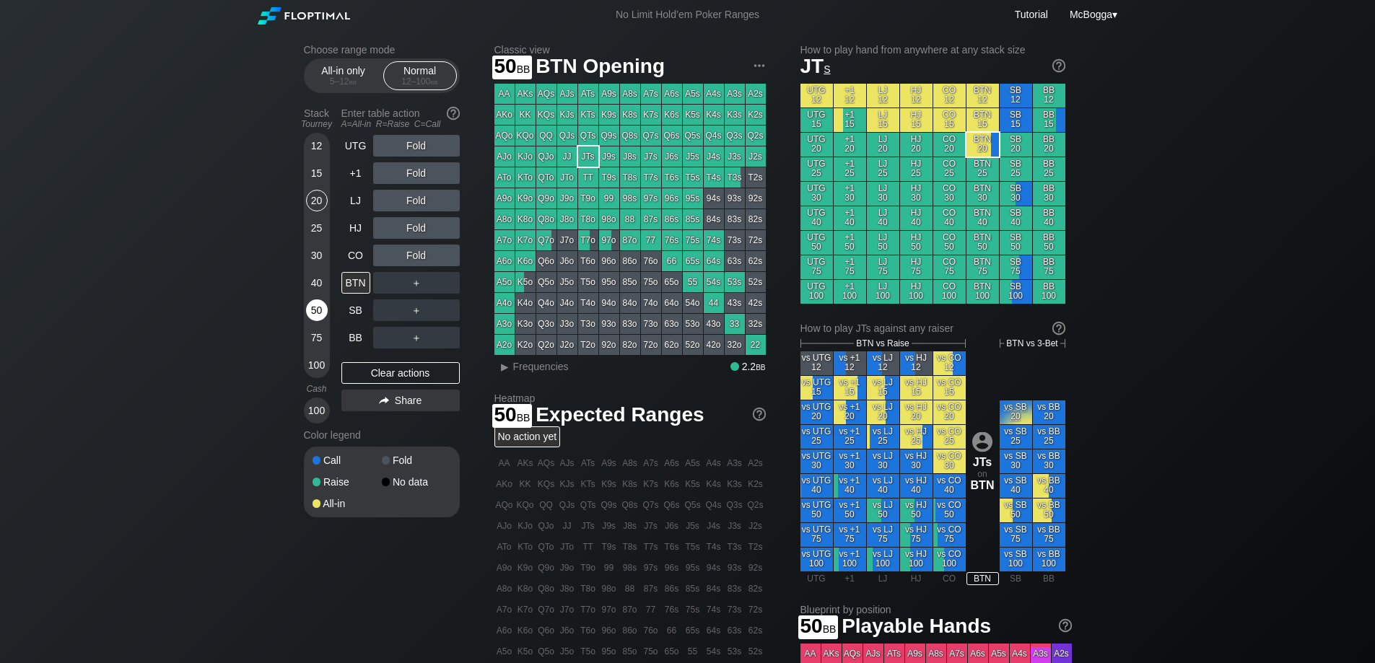
click at [318, 305] on div "50" at bounding box center [317, 310] width 22 height 22
click at [315, 307] on div "50" at bounding box center [317, 310] width 22 height 22
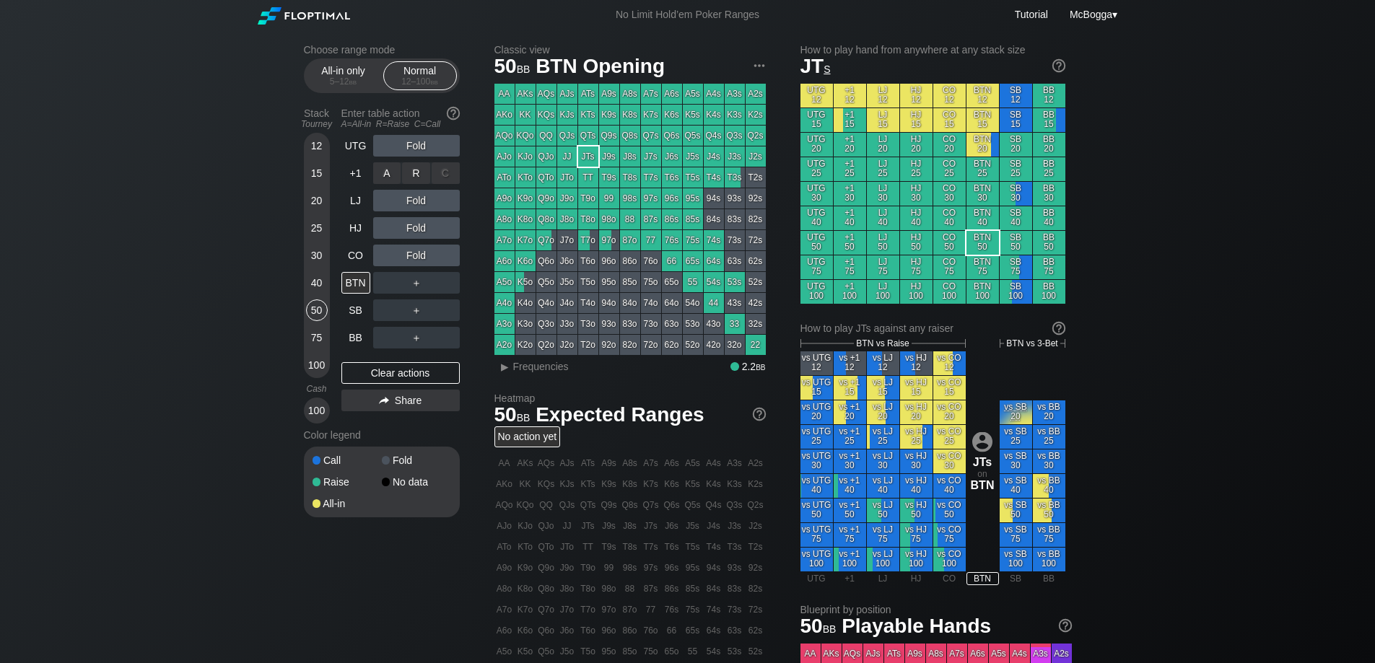
click at [417, 165] on div "R ✕" at bounding box center [416, 173] width 28 height 22
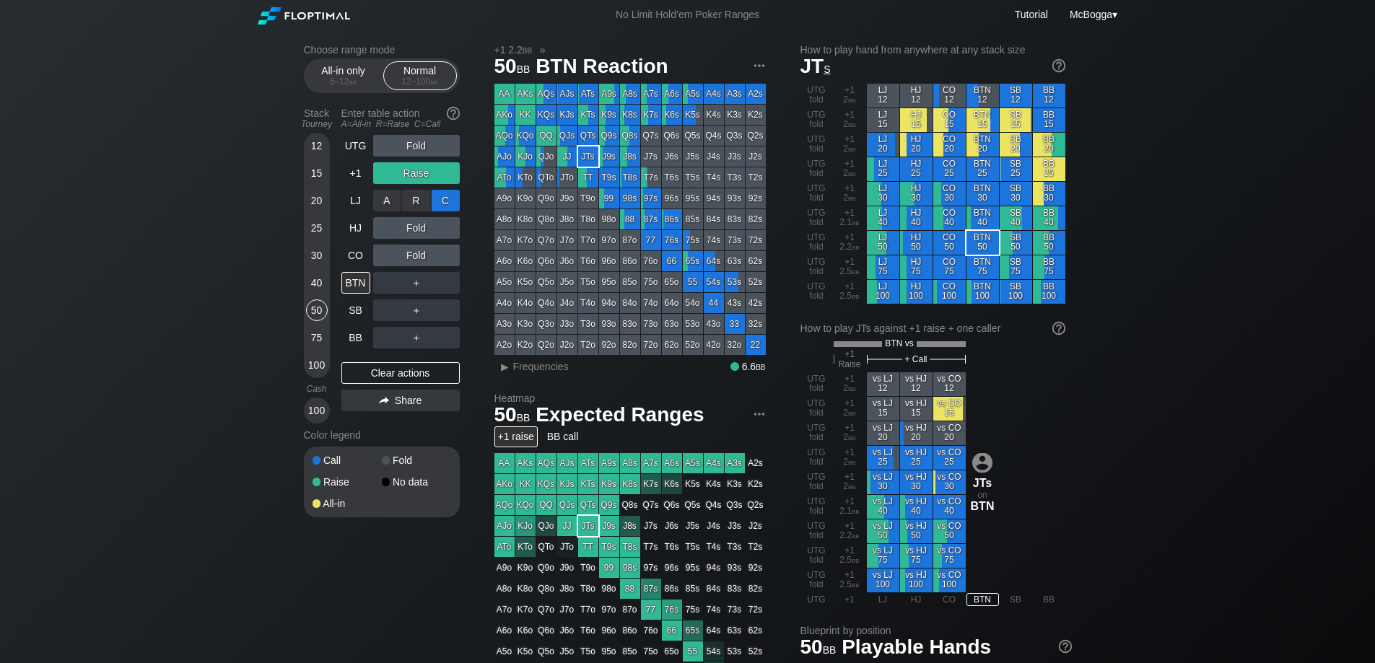
click at [448, 198] on div "C ✕" at bounding box center [446, 201] width 28 height 22
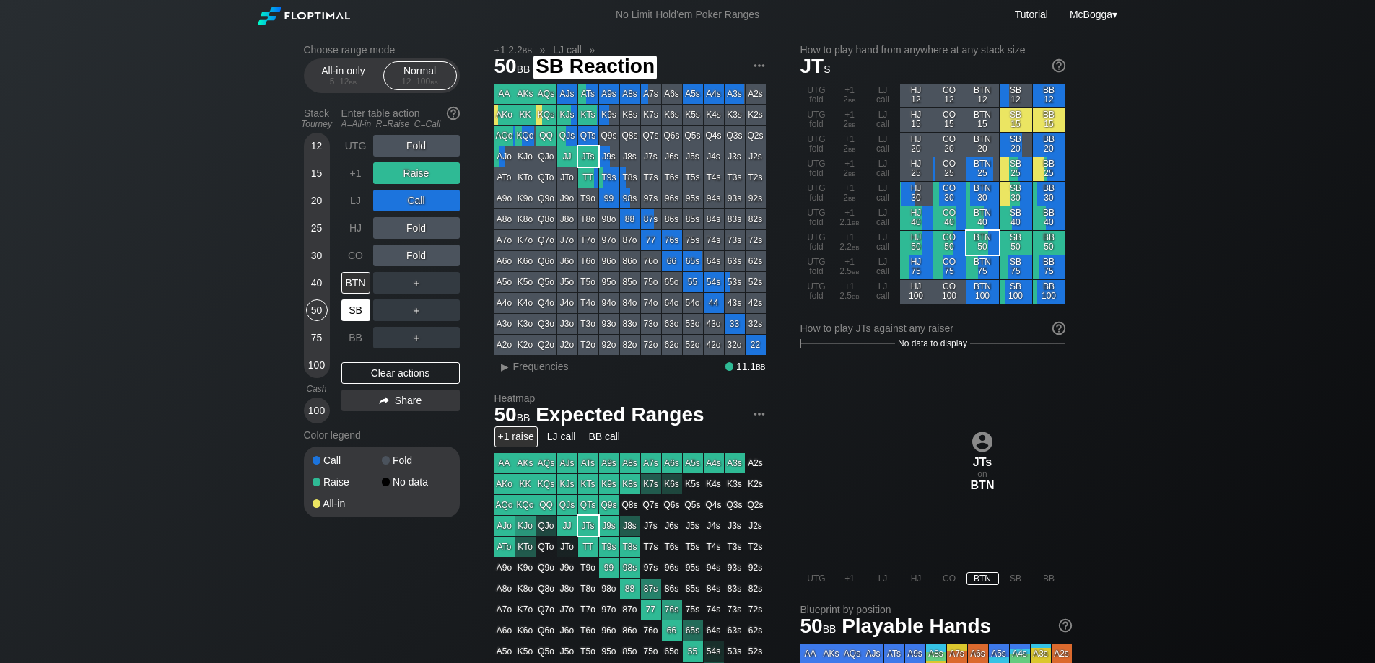
click at [350, 307] on div "SB" at bounding box center [355, 310] width 29 height 22
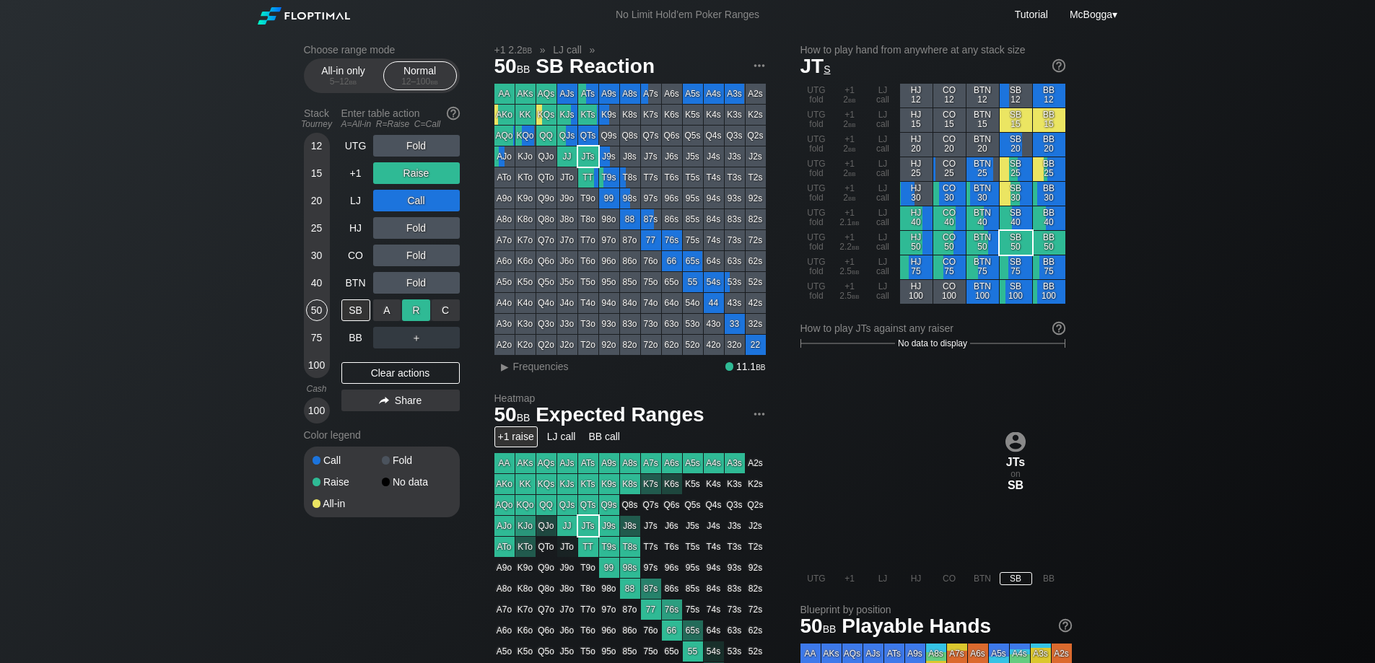
click at [415, 308] on div "R ✕" at bounding box center [416, 310] width 28 height 22
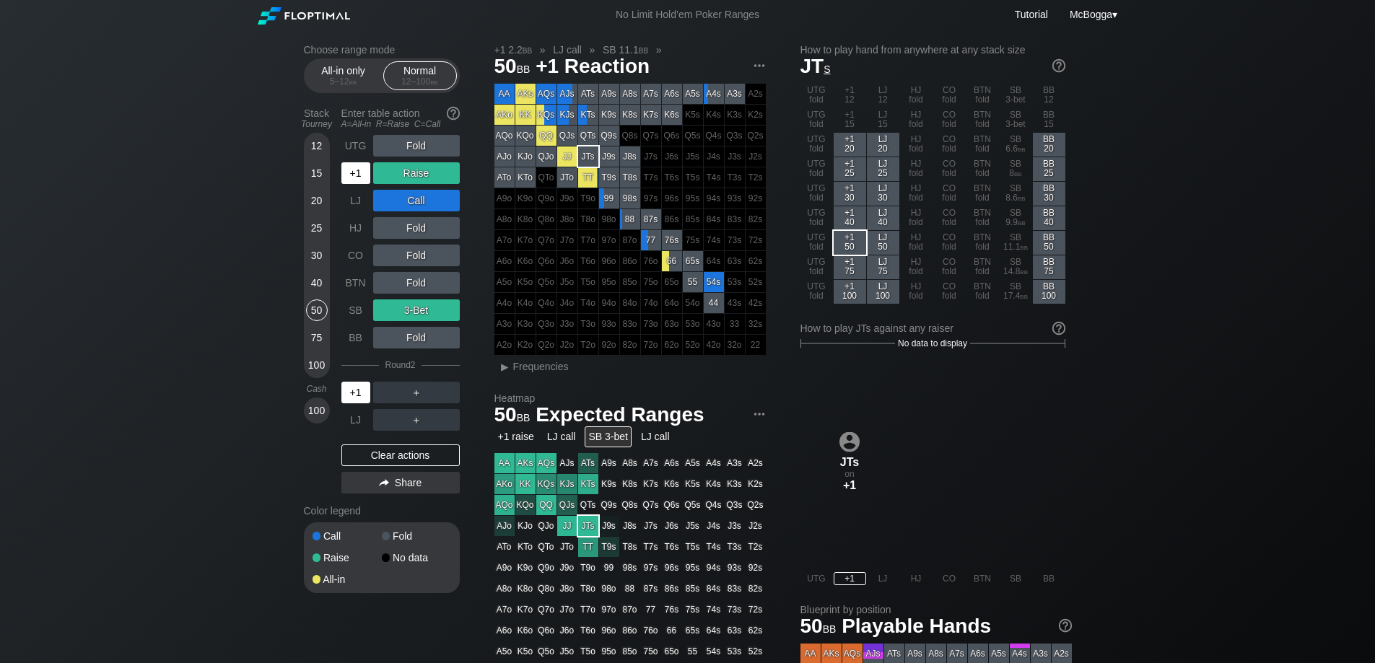
click at [361, 395] on div "+1" at bounding box center [355, 393] width 29 height 22
click at [449, 396] on div "C ✕" at bounding box center [446, 393] width 28 height 22
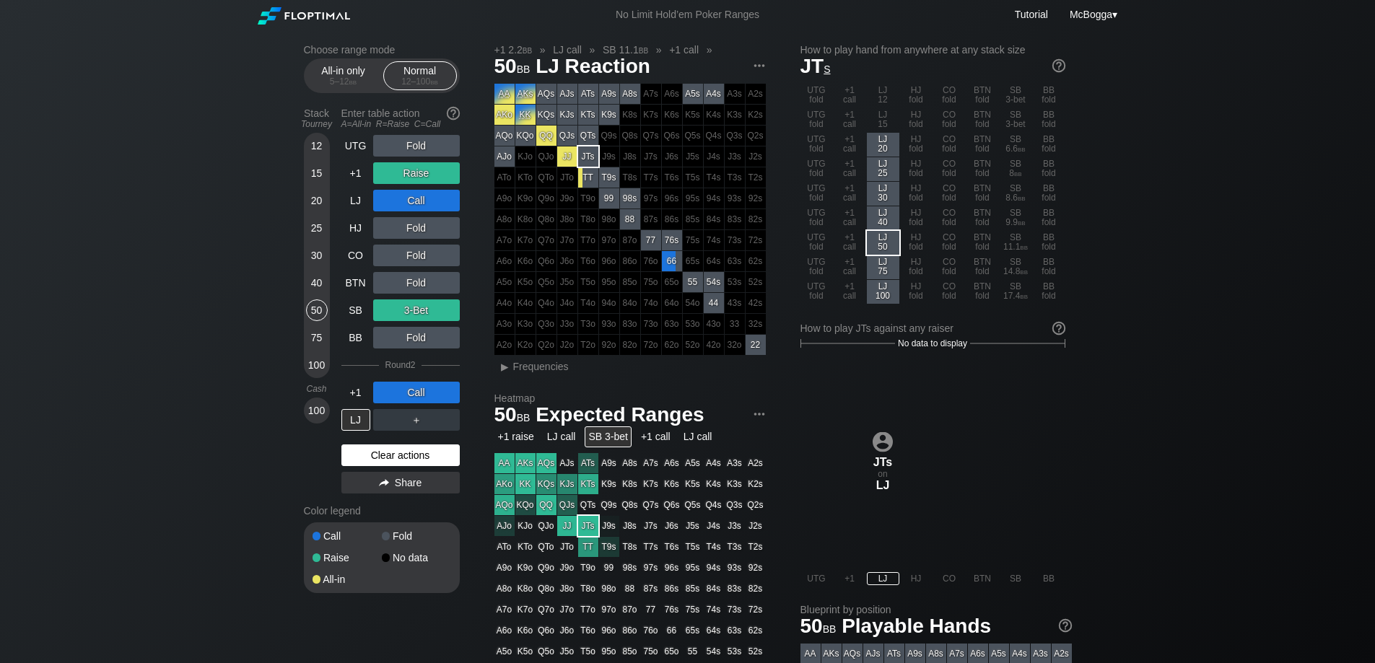
click at [422, 454] on div "Clear actions" at bounding box center [400, 456] width 118 height 22
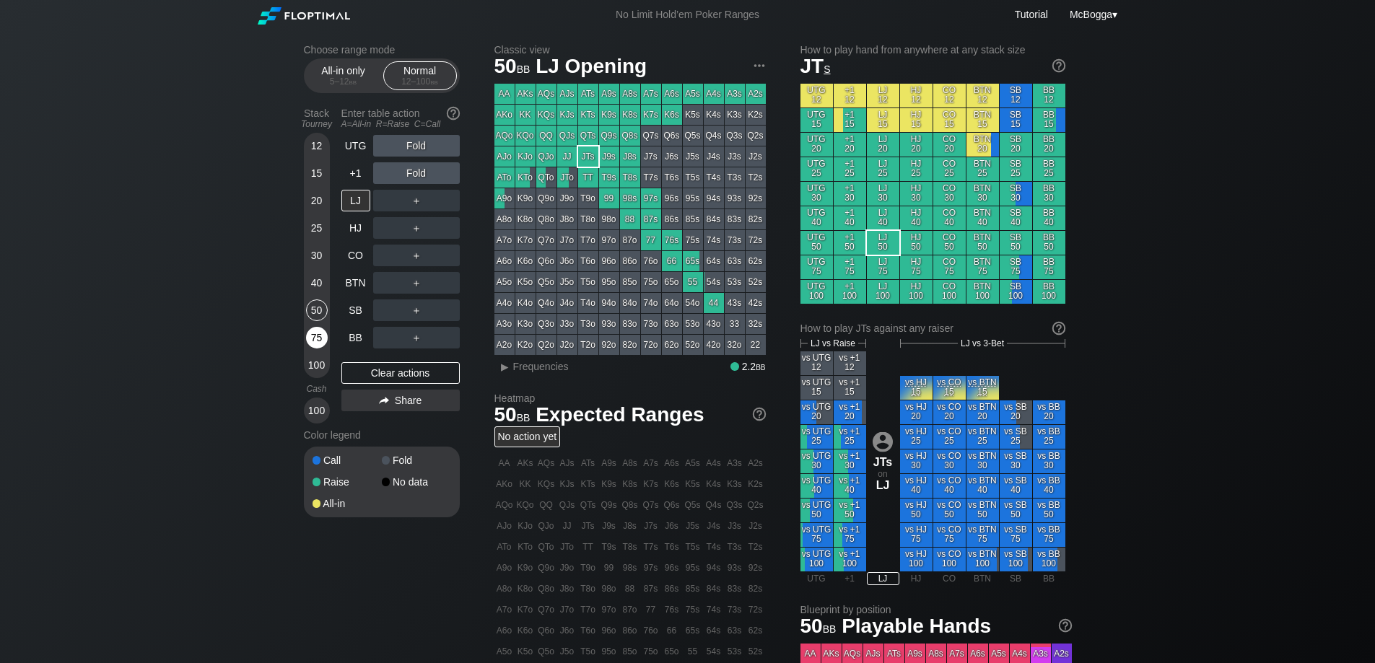
click at [311, 338] on div "75" at bounding box center [317, 338] width 22 height 22
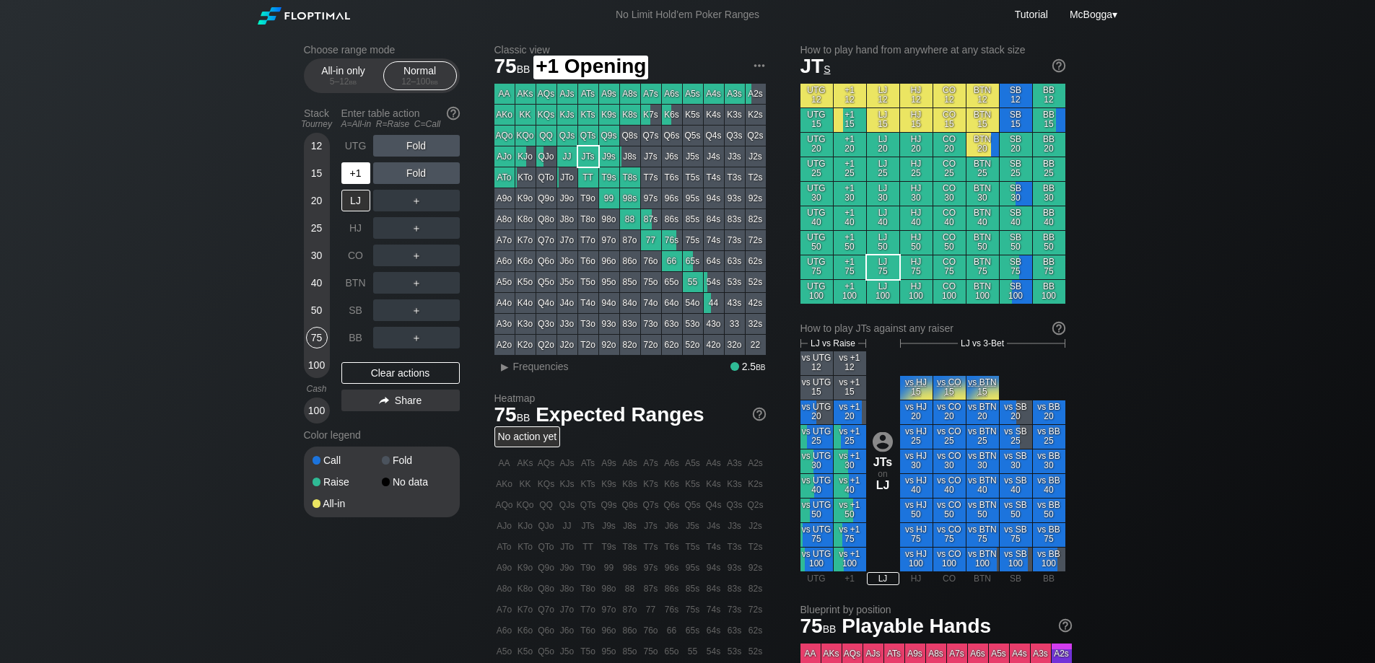
click at [367, 170] on div "+1" at bounding box center [355, 173] width 29 height 22
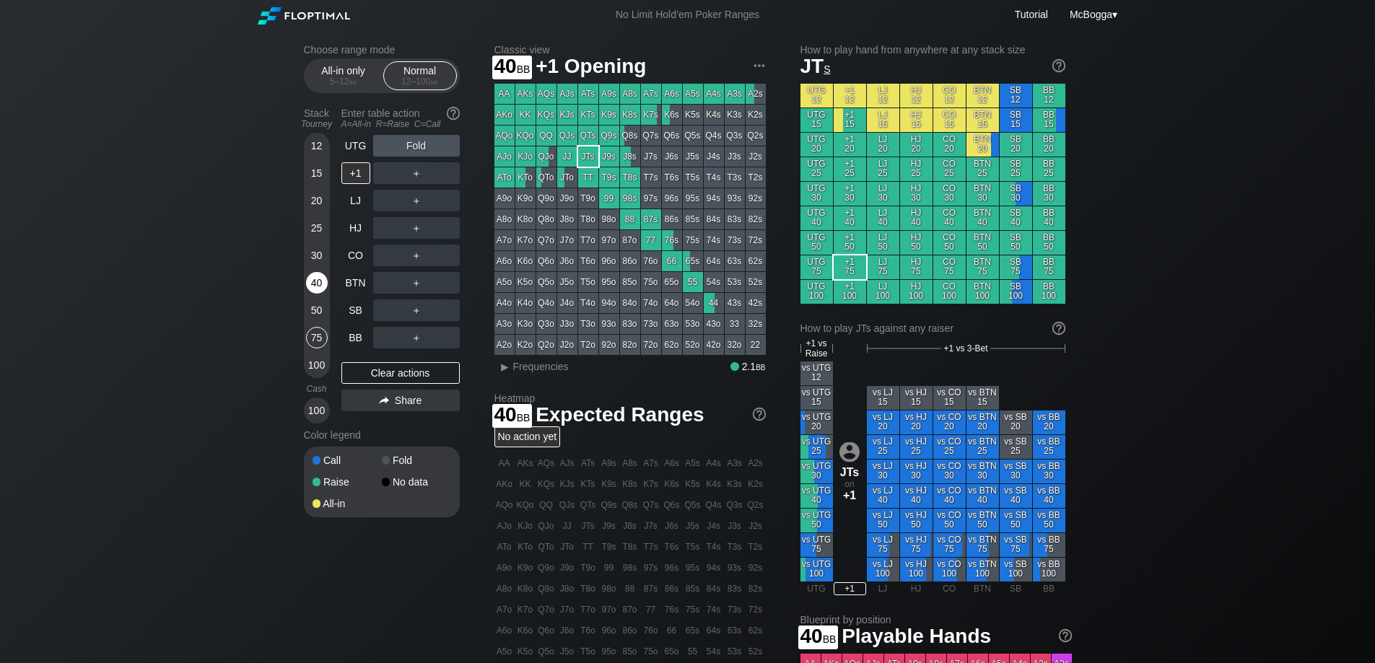
click at [313, 284] on div "40" at bounding box center [317, 283] width 22 height 22
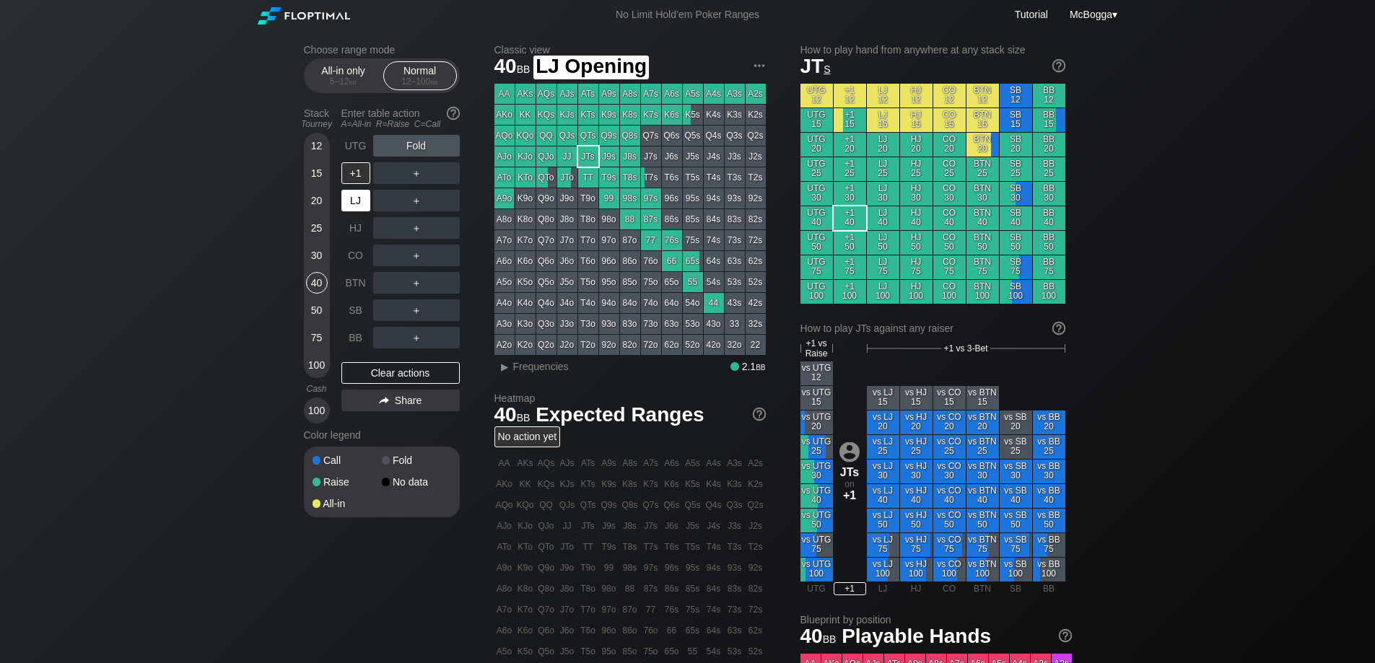
click at [359, 203] on div "LJ" at bounding box center [355, 201] width 29 height 22
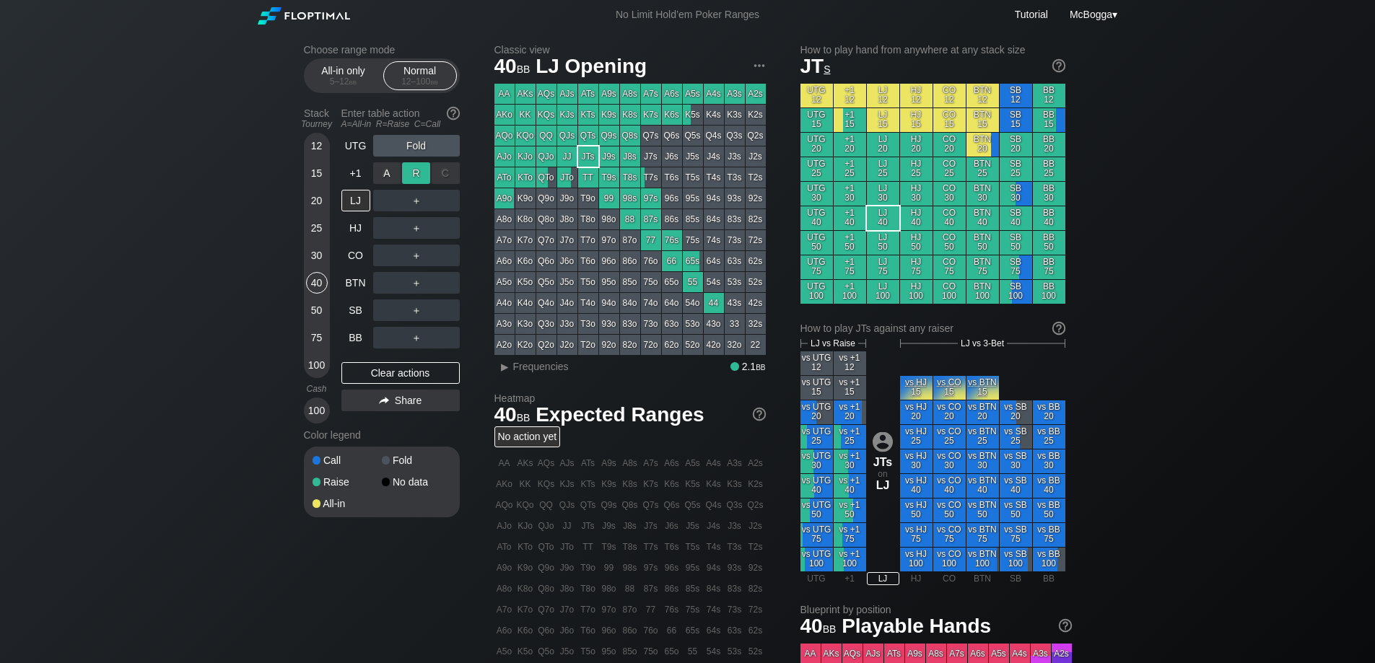
click at [418, 176] on div "R ✕" at bounding box center [416, 173] width 28 height 22
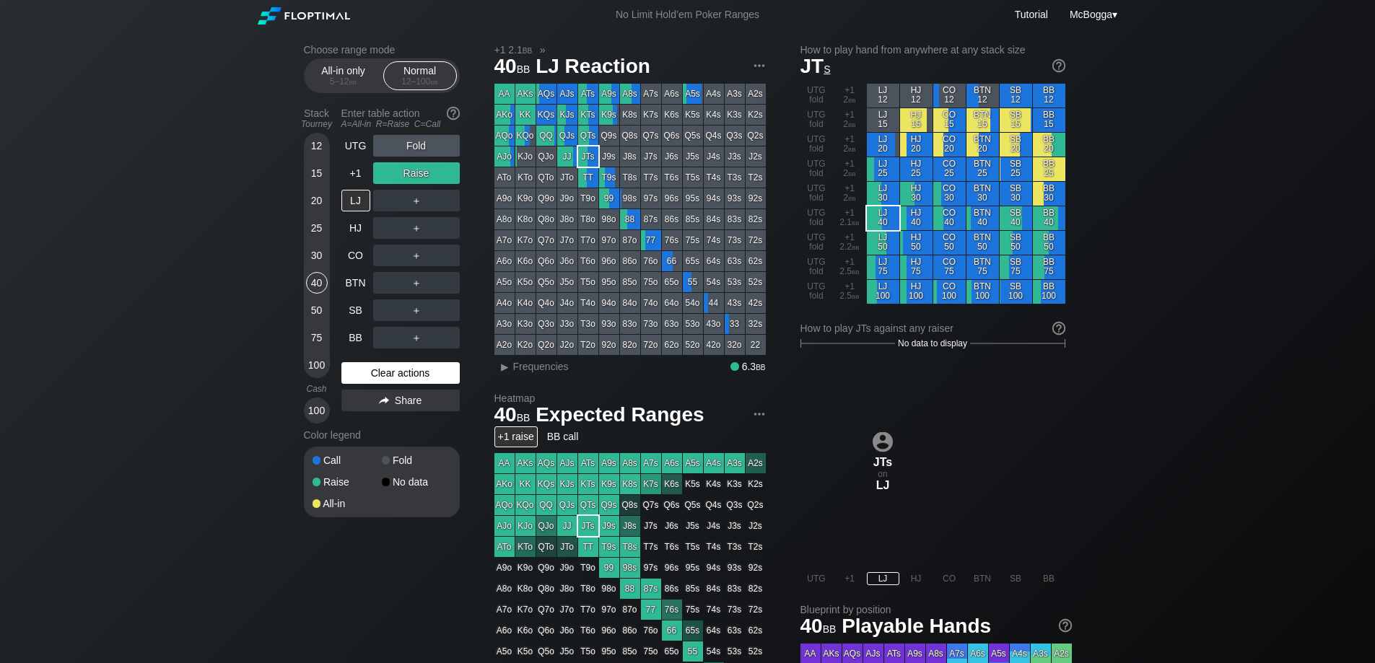
click at [416, 371] on div "Clear actions" at bounding box center [400, 373] width 118 height 22
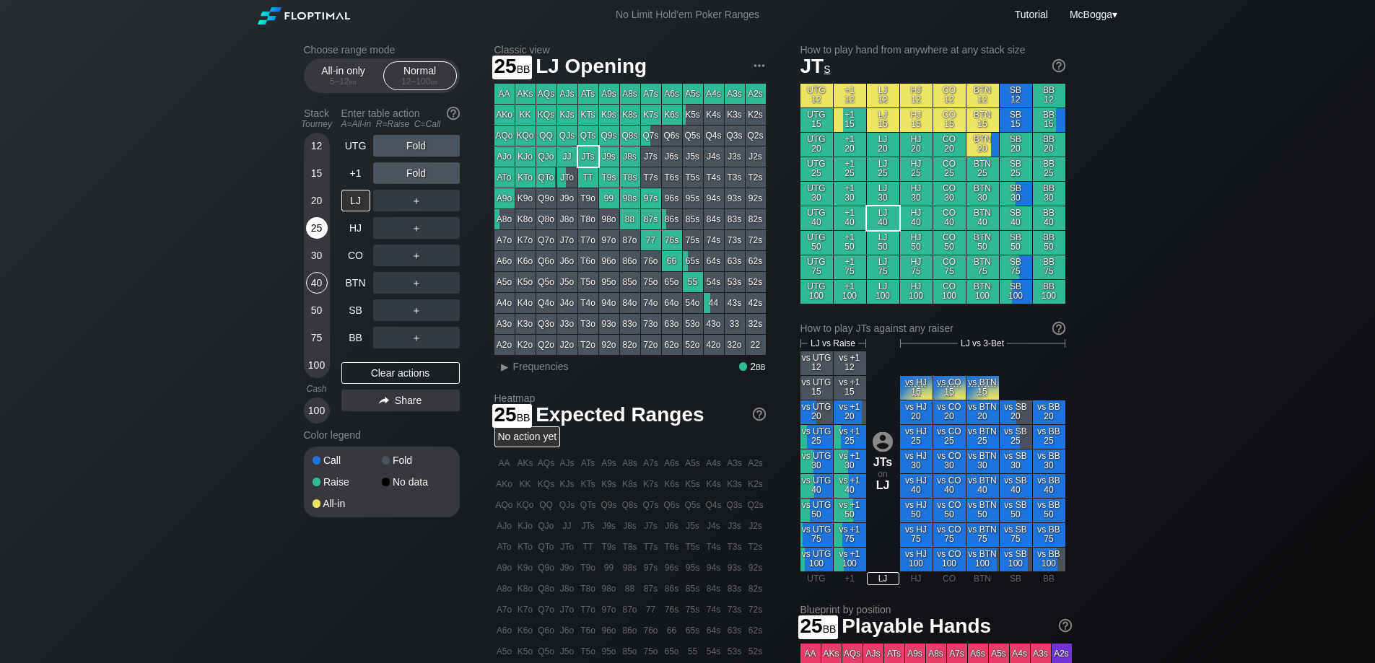
click at [315, 232] on div "25" at bounding box center [317, 228] width 22 height 22
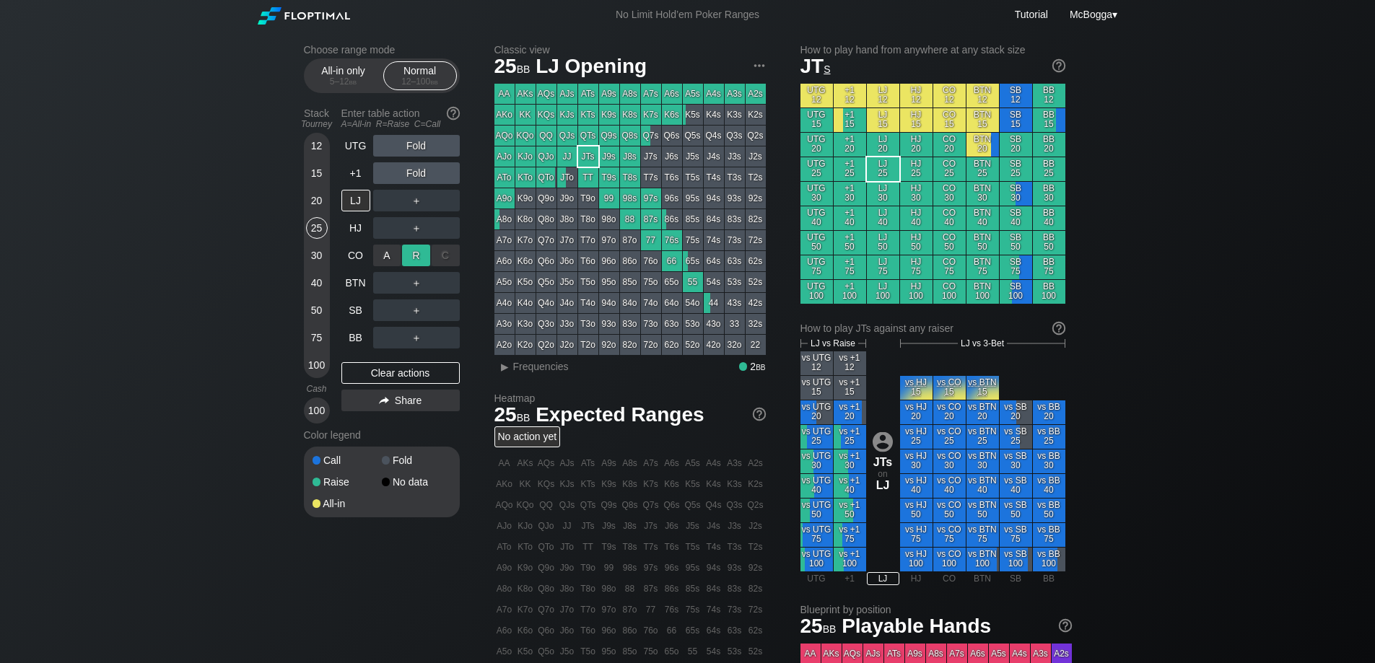
click at [411, 262] on div "R ✕" at bounding box center [416, 256] width 28 height 22
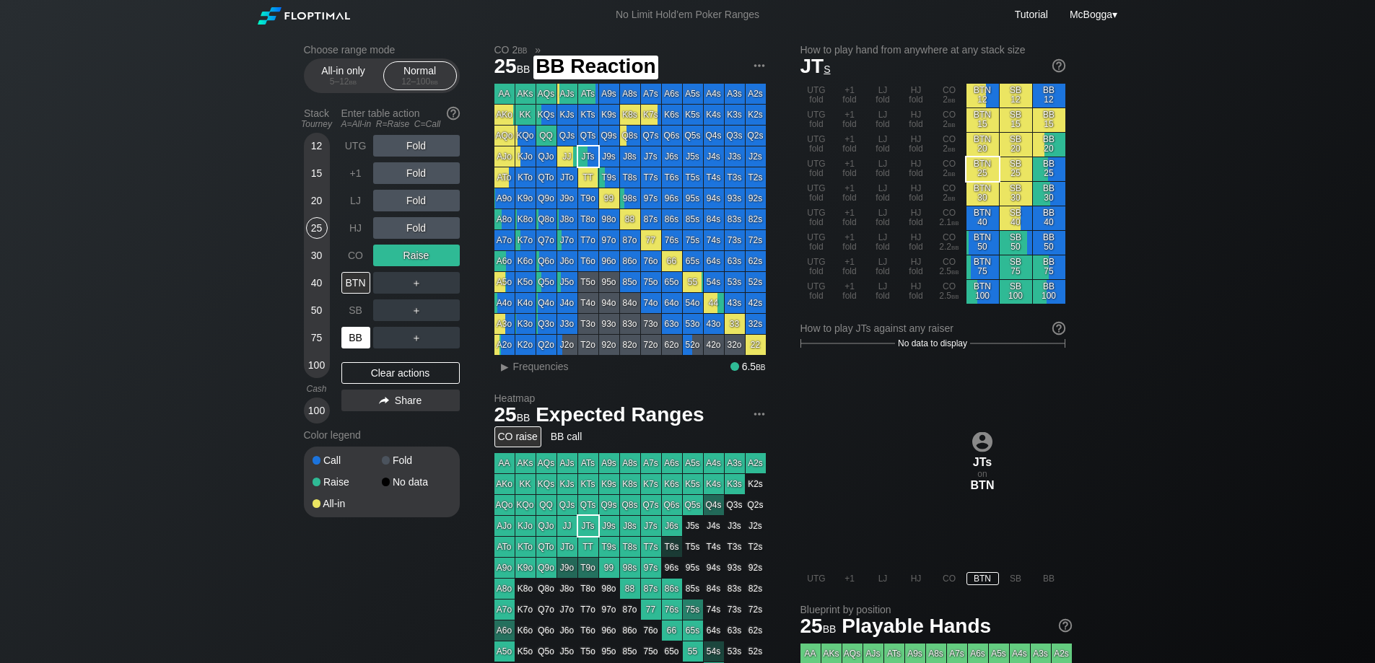
click at [364, 333] on div "BB" at bounding box center [355, 338] width 29 height 22
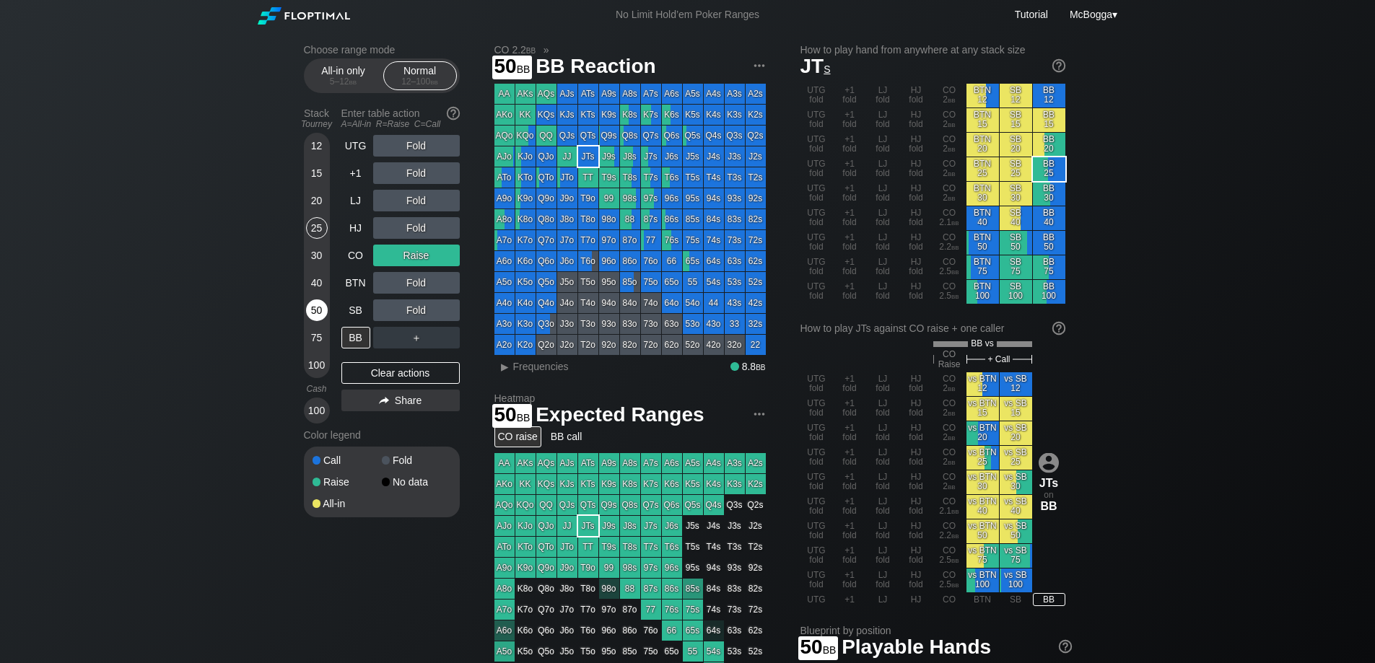
click at [320, 309] on div "50" at bounding box center [317, 310] width 22 height 22
click at [412, 365] on div "Clear actions" at bounding box center [400, 373] width 118 height 22
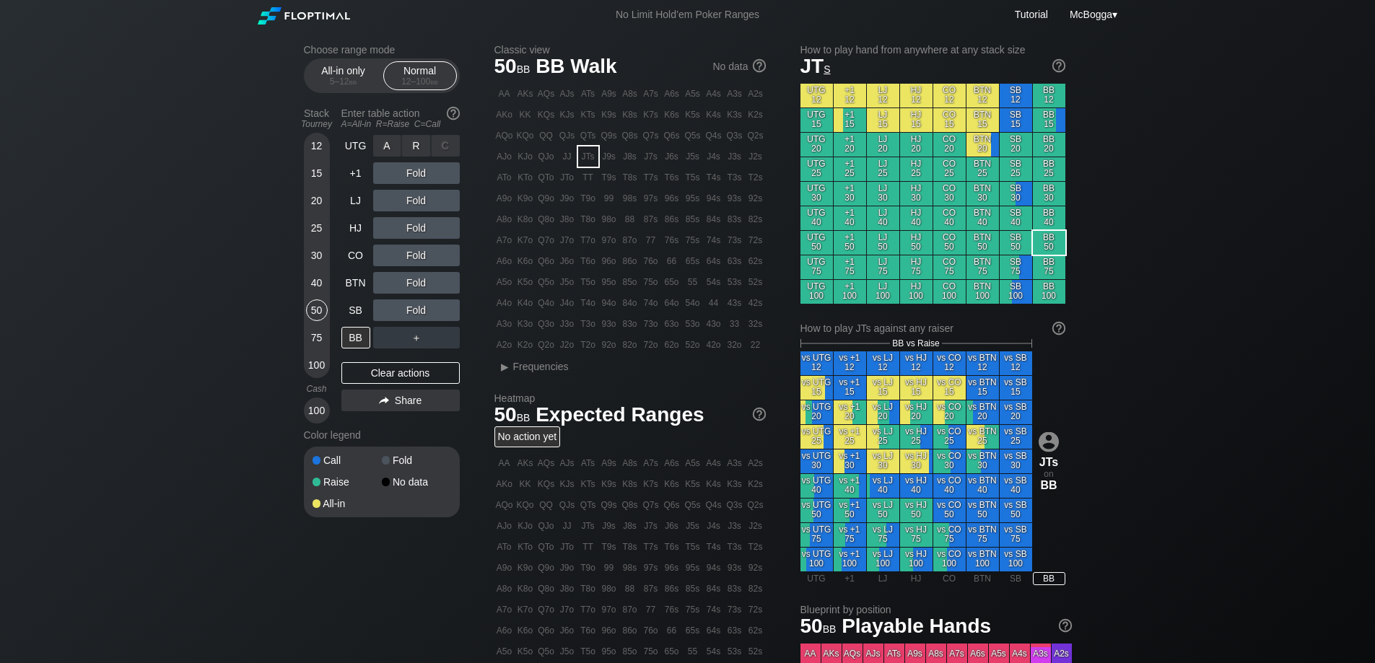
click at [418, 142] on div "R ✕" at bounding box center [416, 146] width 28 height 22
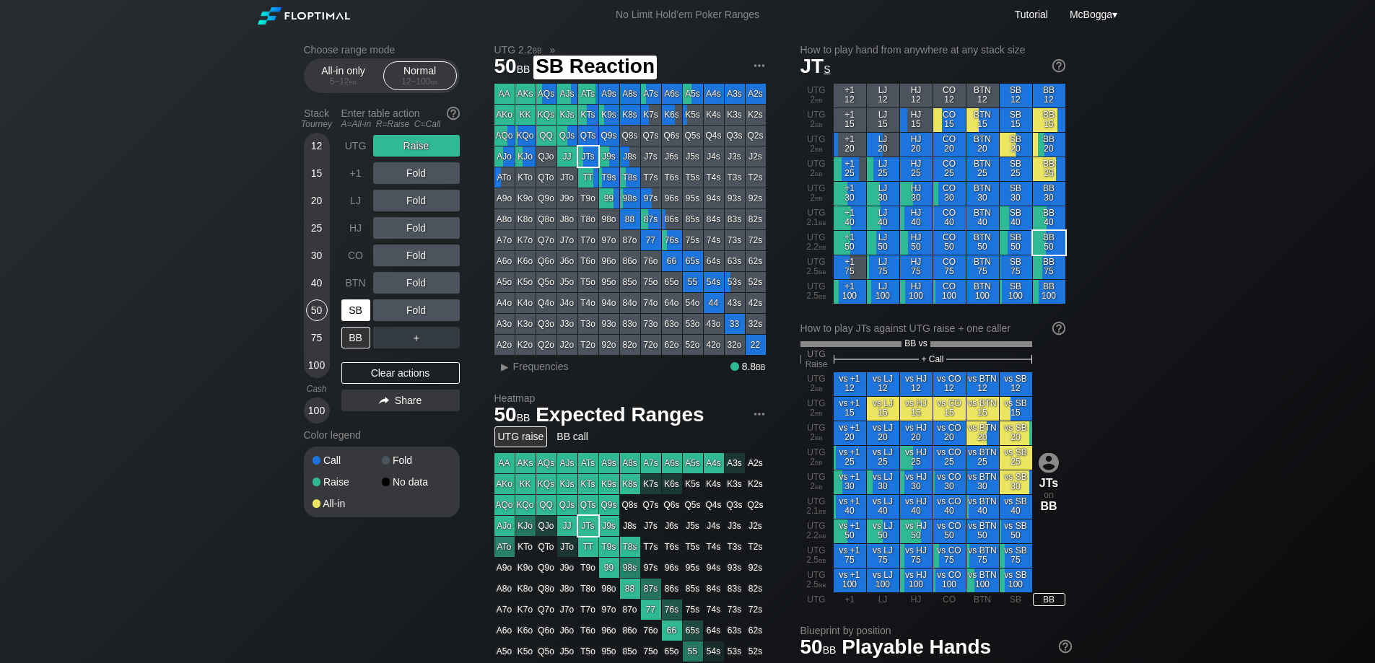
click at [351, 314] on div "SB" at bounding box center [355, 310] width 29 height 22
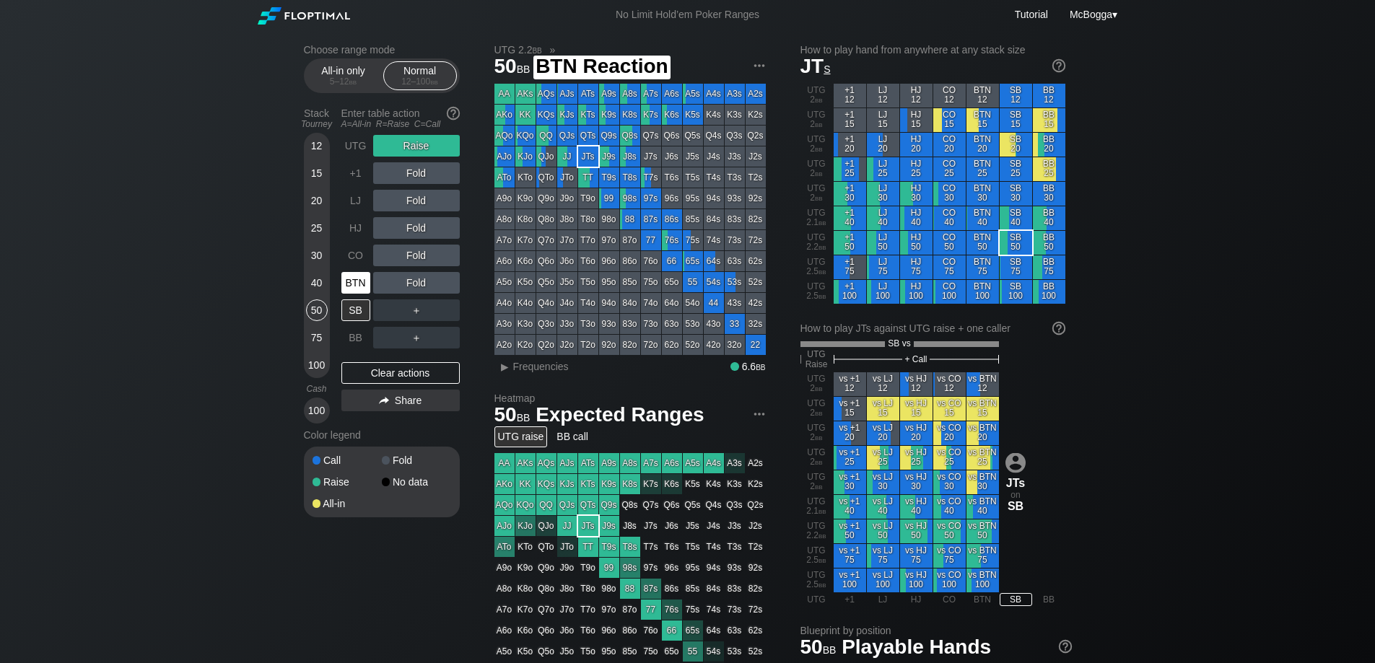
click at [357, 284] on div "BTN" at bounding box center [355, 283] width 29 height 22
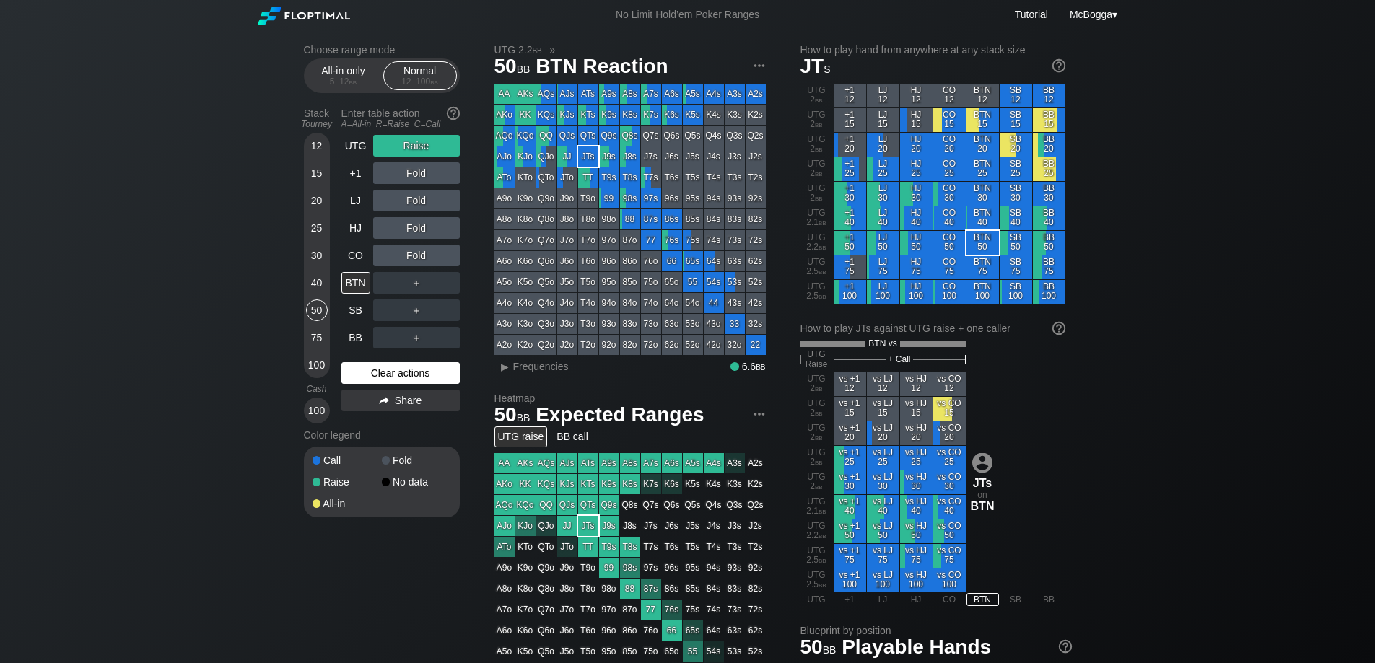
click at [421, 376] on div "Clear actions" at bounding box center [400, 373] width 118 height 22
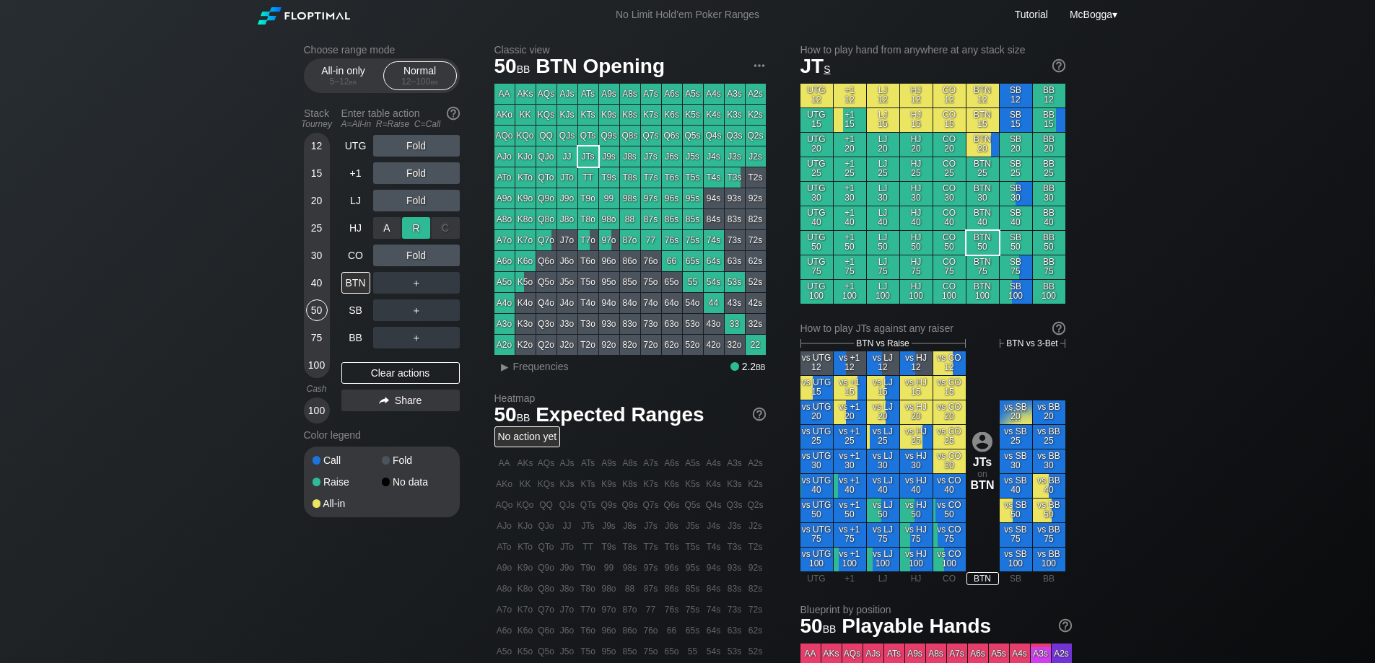
click at [421, 224] on div "R ✕" at bounding box center [416, 228] width 28 height 22
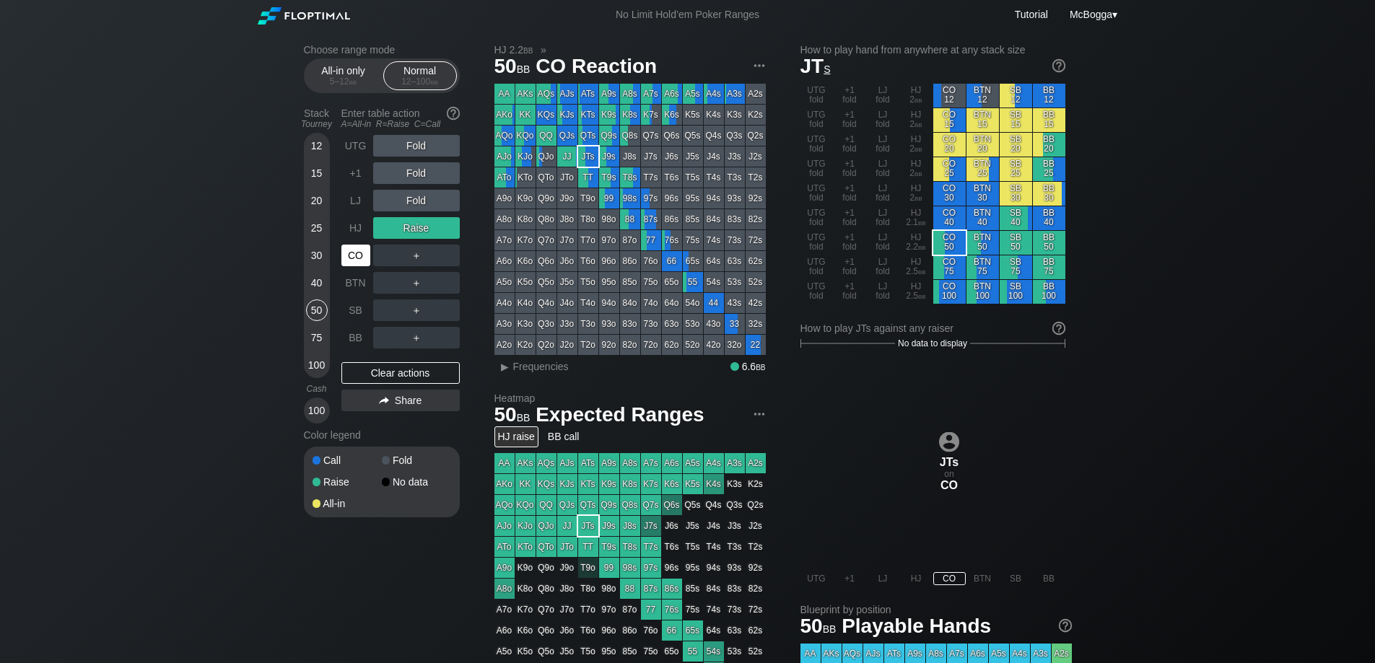
click at [357, 254] on div "CO" at bounding box center [355, 256] width 29 height 22
click at [411, 380] on div "Clear actions" at bounding box center [400, 373] width 118 height 22
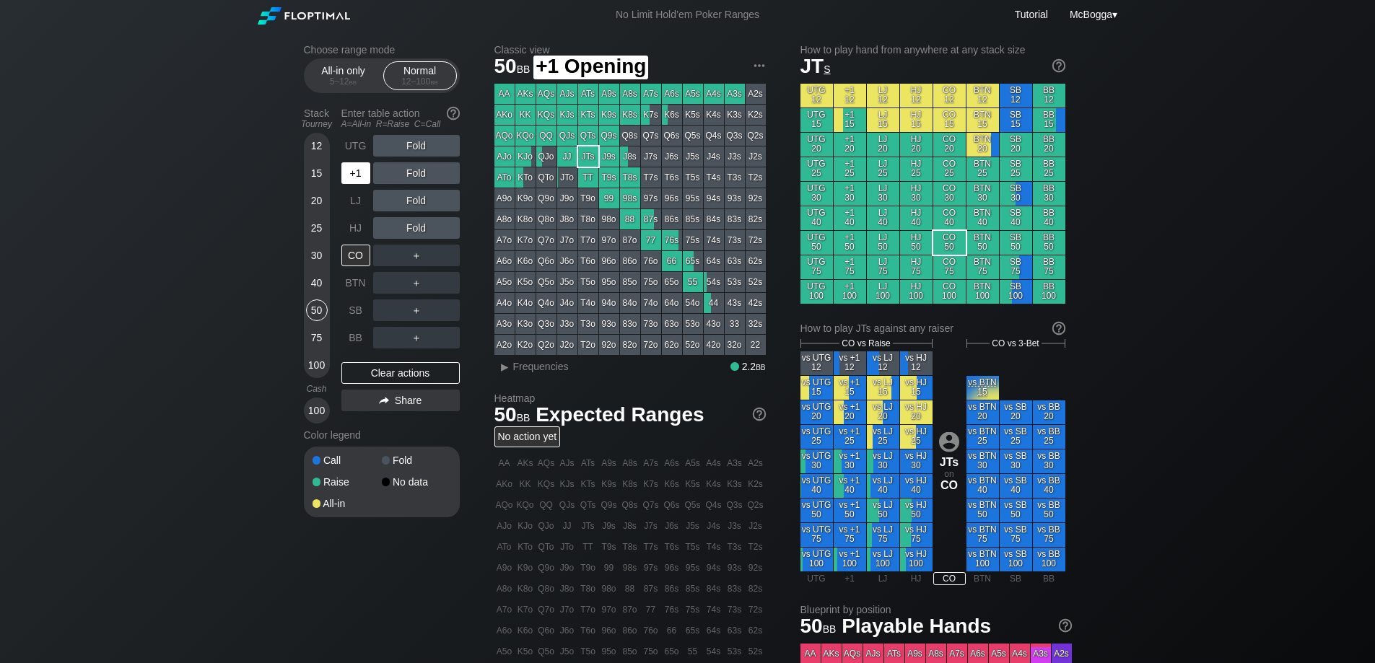
click at [354, 175] on div "+1" at bounding box center [355, 173] width 29 height 22
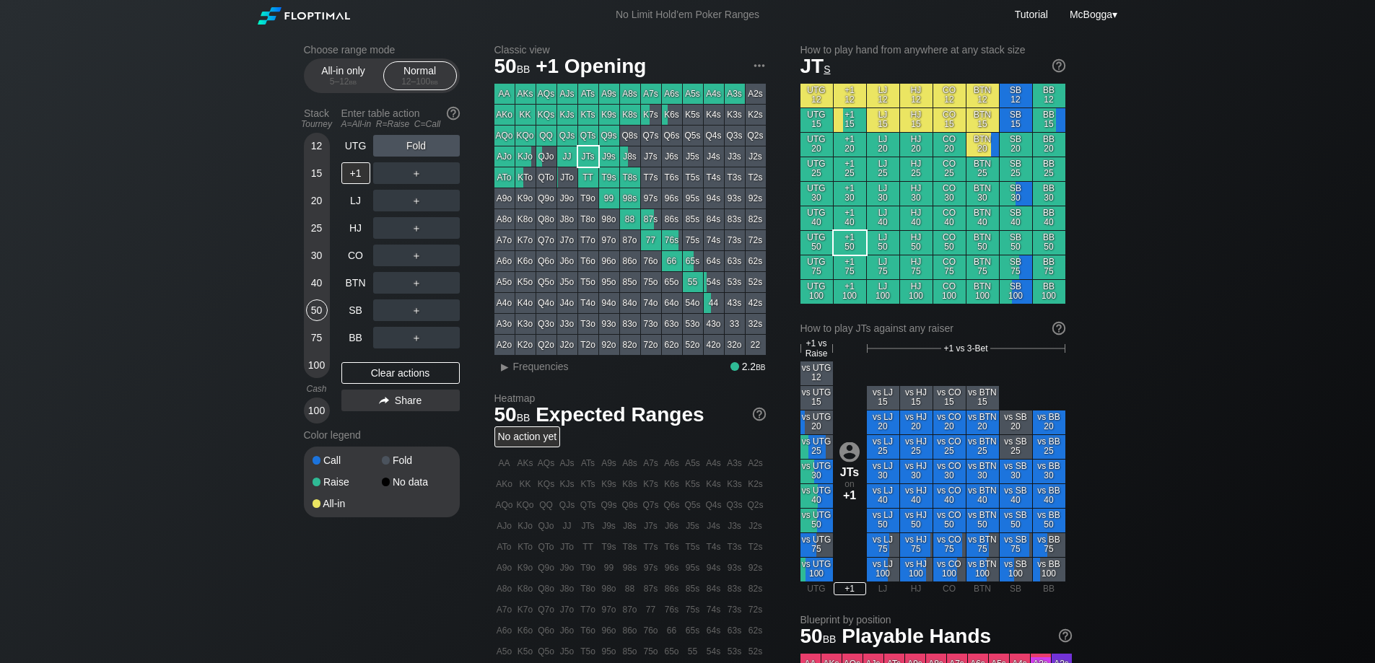
click at [421, 172] on div "＋" at bounding box center [416, 173] width 87 height 22
click at [421, 172] on div "R ✕" at bounding box center [416, 173] width 28 height 22
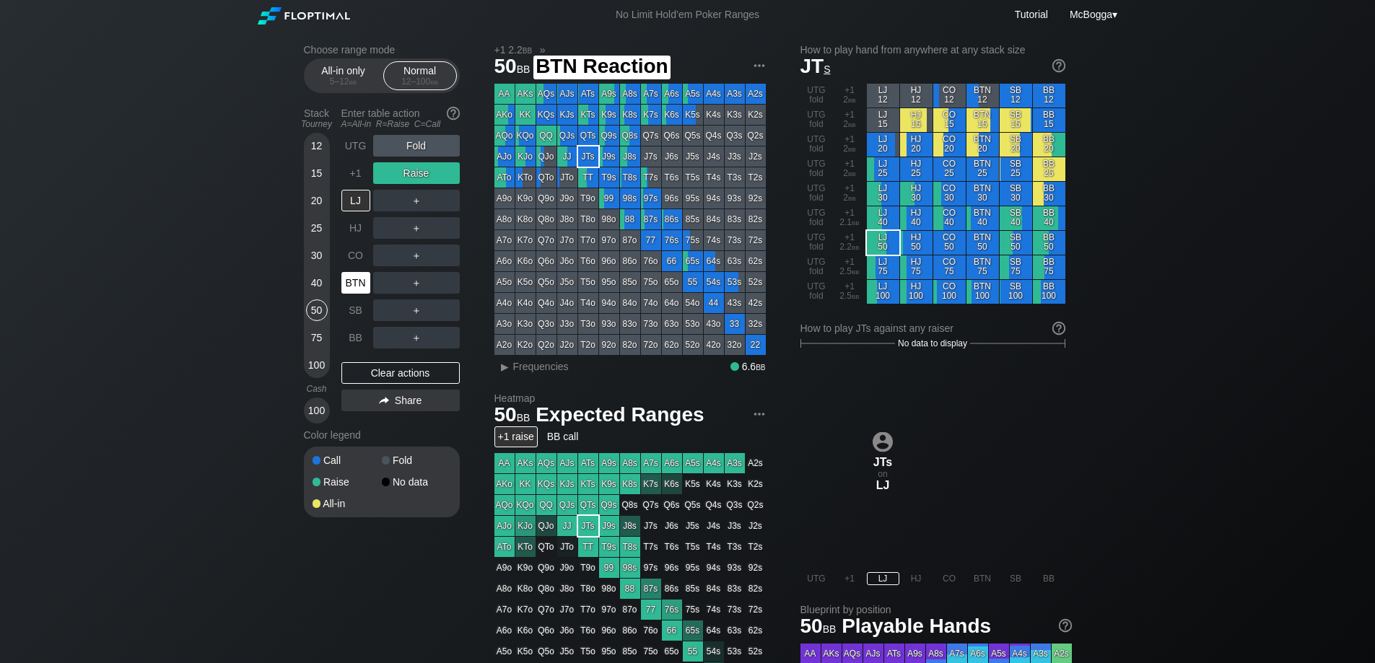
click at [365, 282] on div "BTN" at bounding box center [355, 283] width 29 height 22
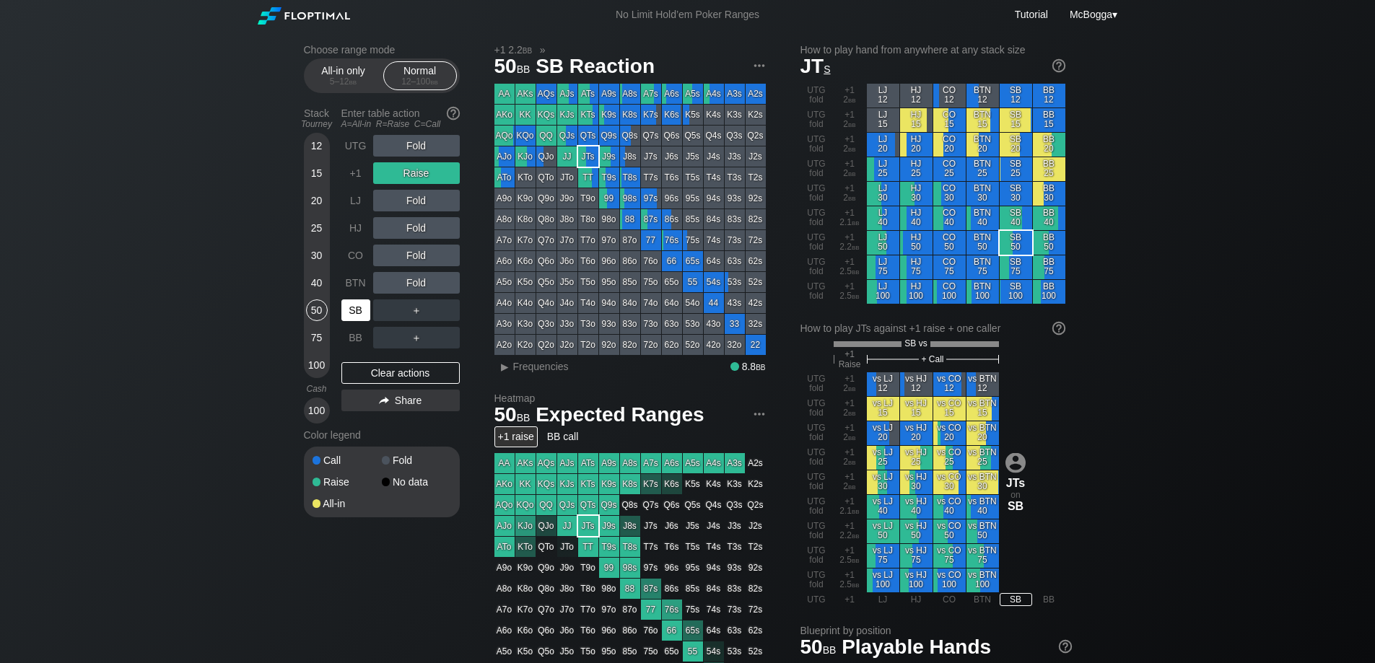
click at [361, 306] on div "SB" at bounding box center [355, 310] width 29 height 22
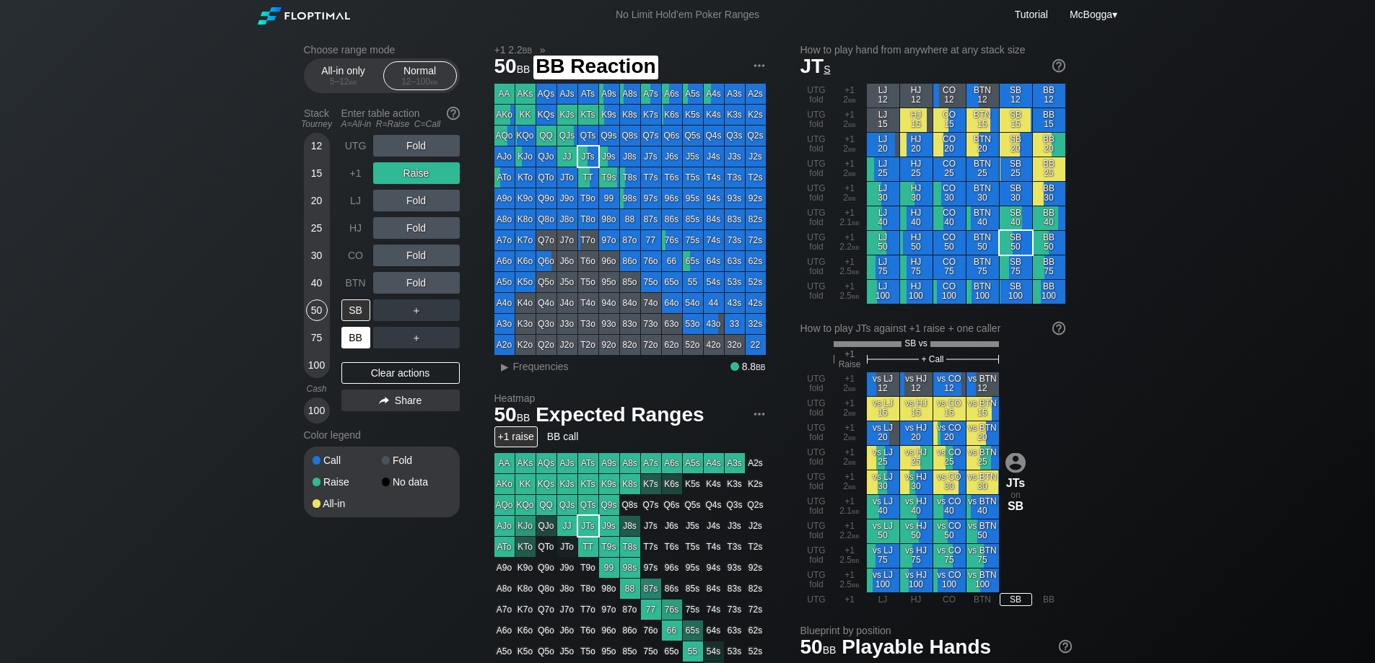
click at [359, 333] on div "BB" at bounding box center [355, 338] width 29 height 22
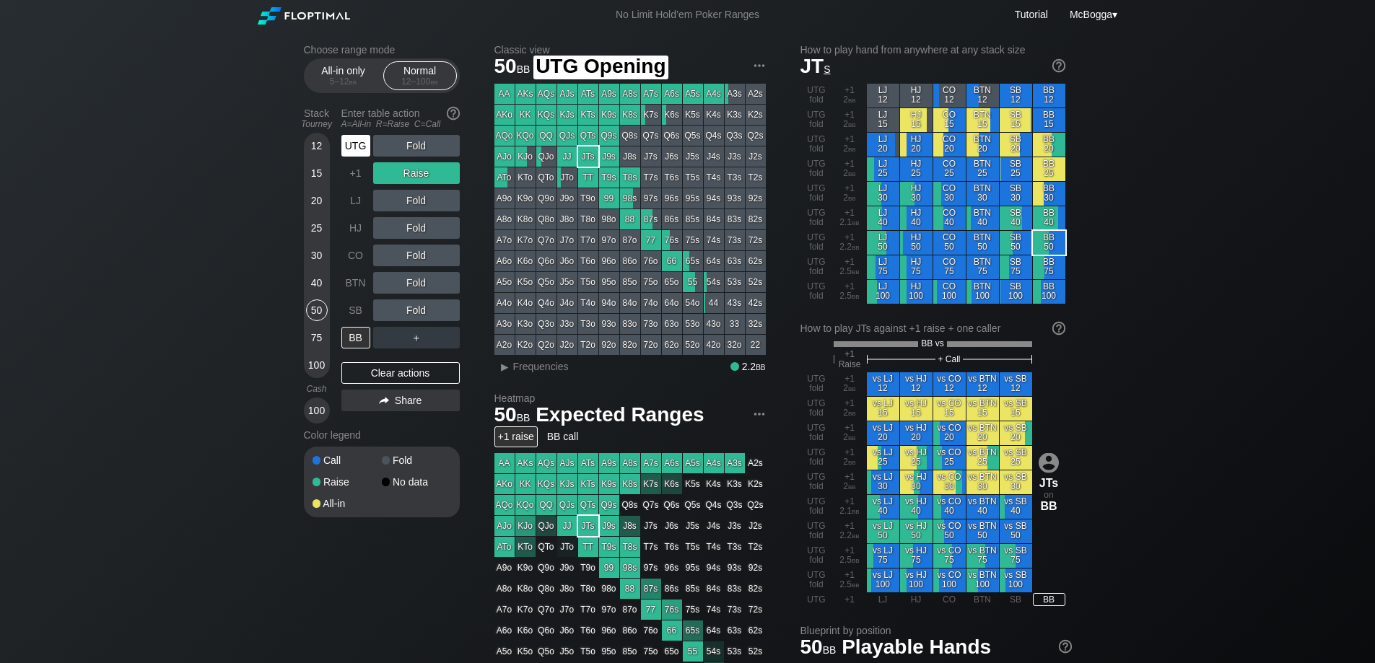
click at [372, 149] on div "UTG" at bounding box center [357, 145] width 32 height 27
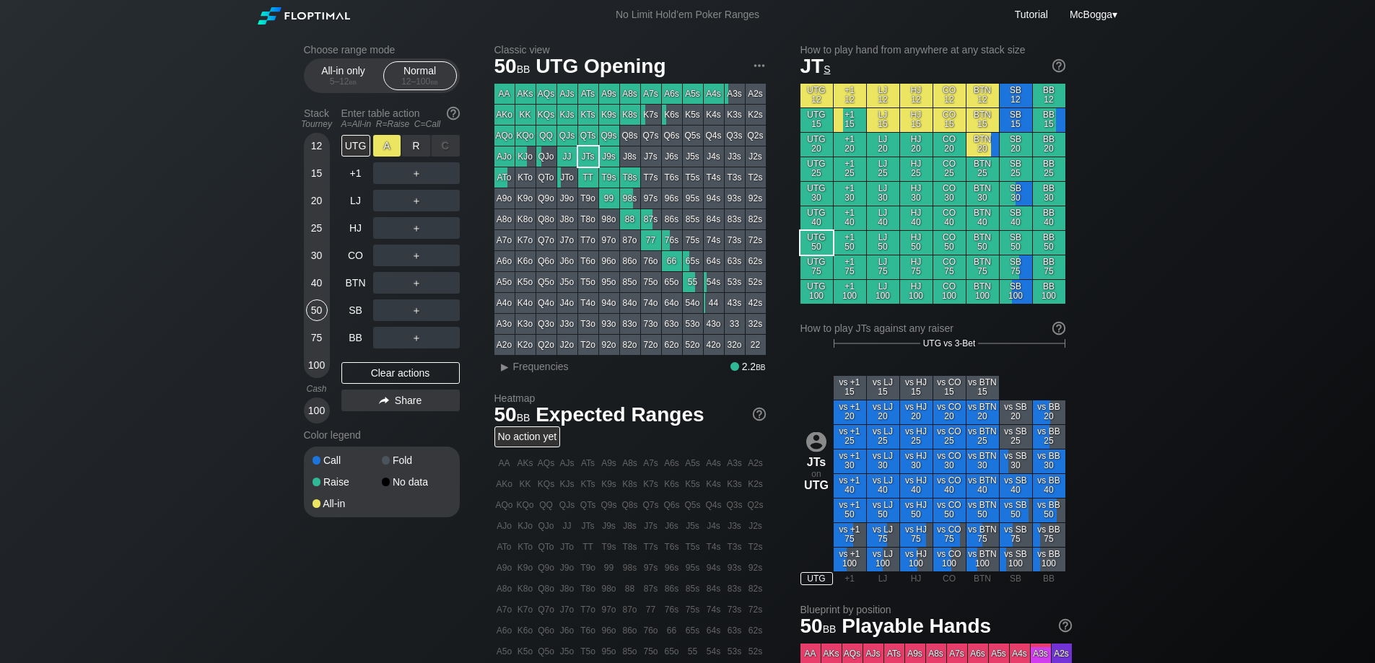
click at [397, 141] on div "A ✕" at bounding box center [387, 146] width 28 height 22
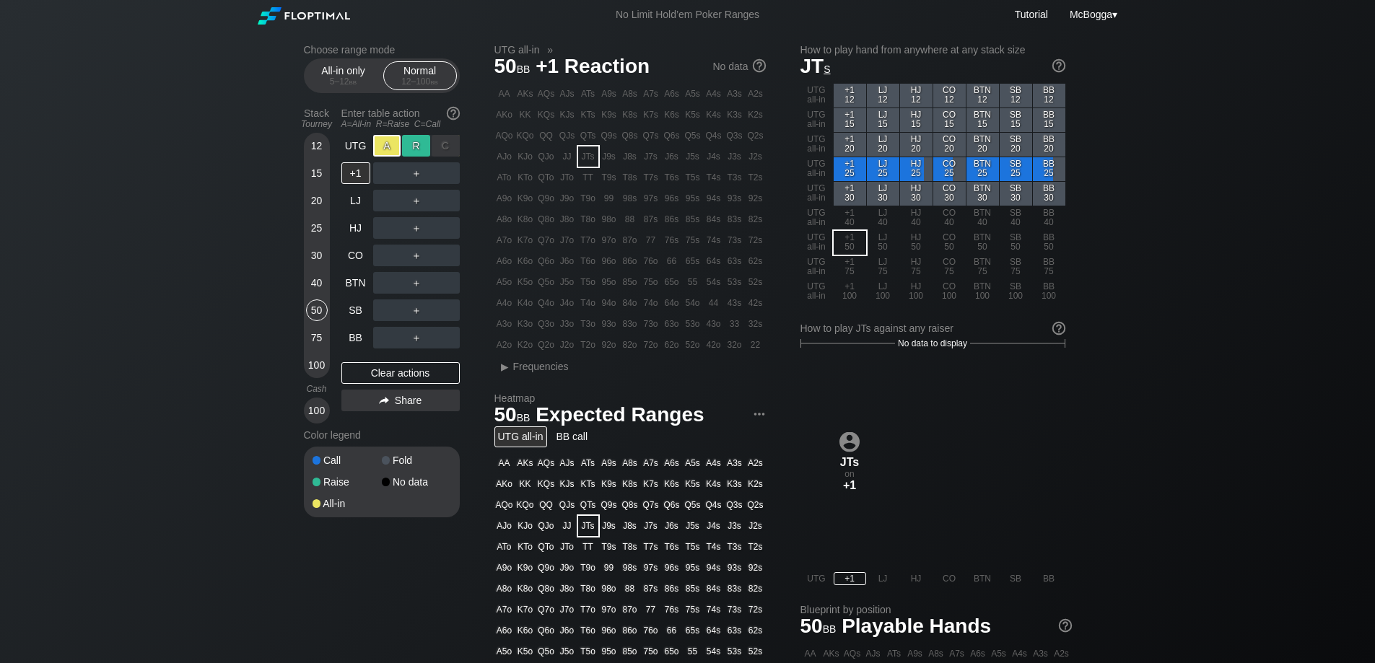
click at [415, 148] on div "R ✕" at bounding box center [416, 146] width 28 height 22
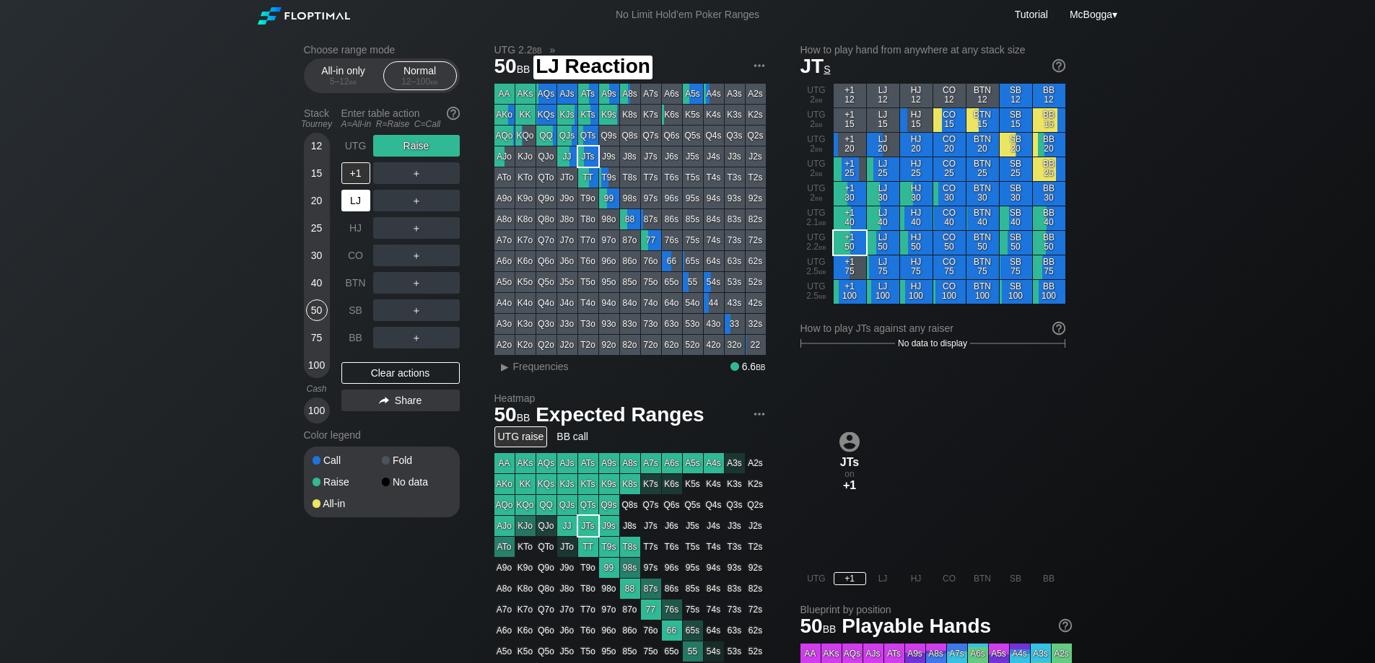
click at [367, 198] on div "LJ" at bounding box center [355, 201] width 29 height 22
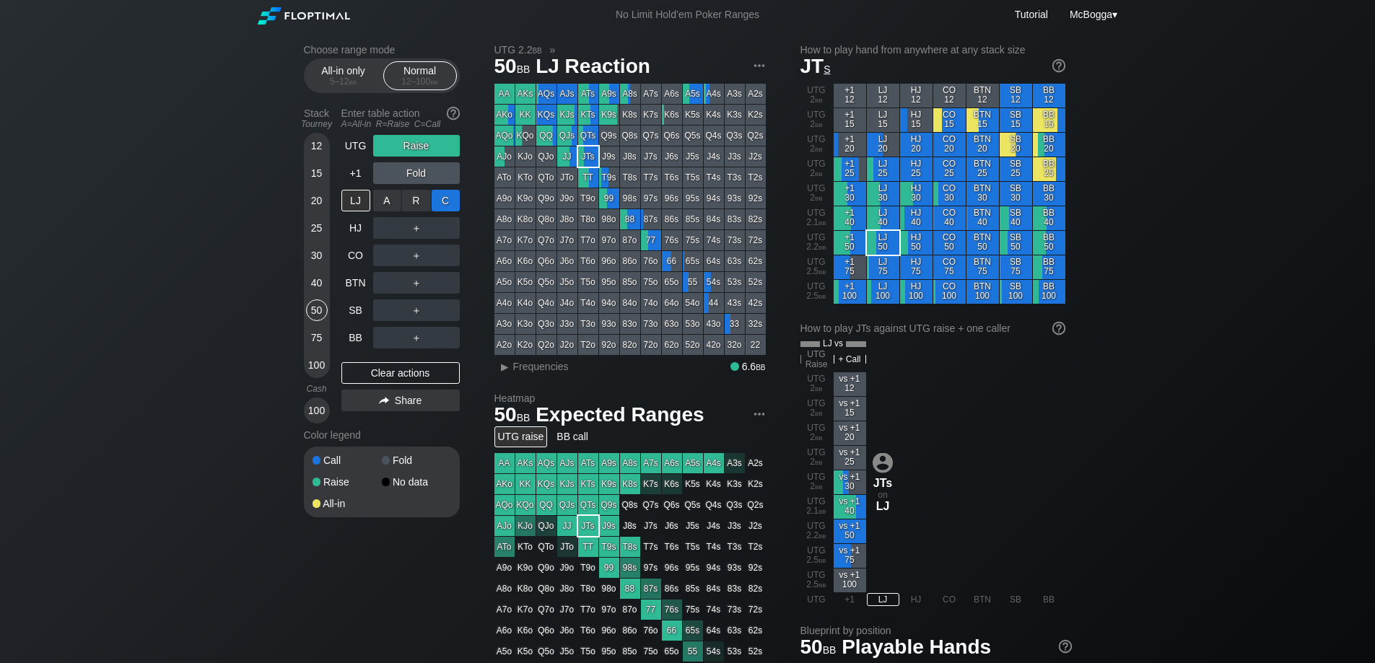
click at [448, 196] on div "C ✕" at bounding box center [446, 201] width 28 height 22
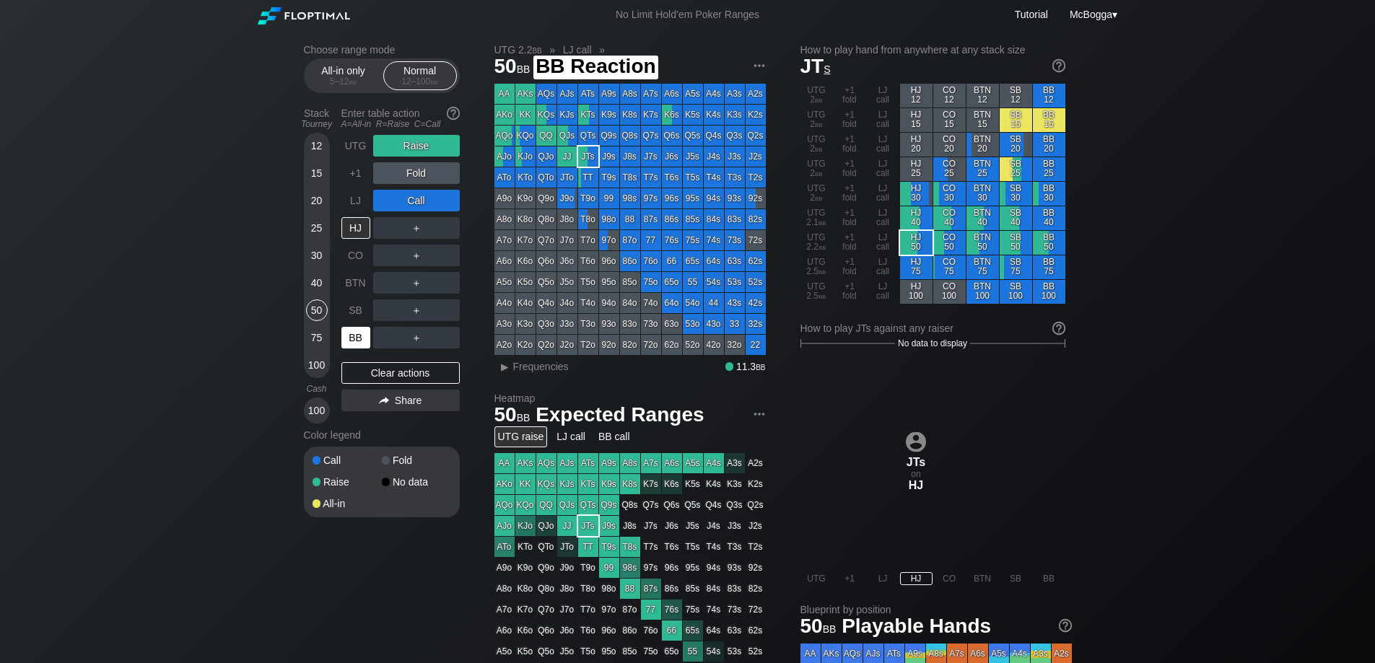
click at [352, 336] on div "BB" at bounding box center [355, 338] width 29 height 22
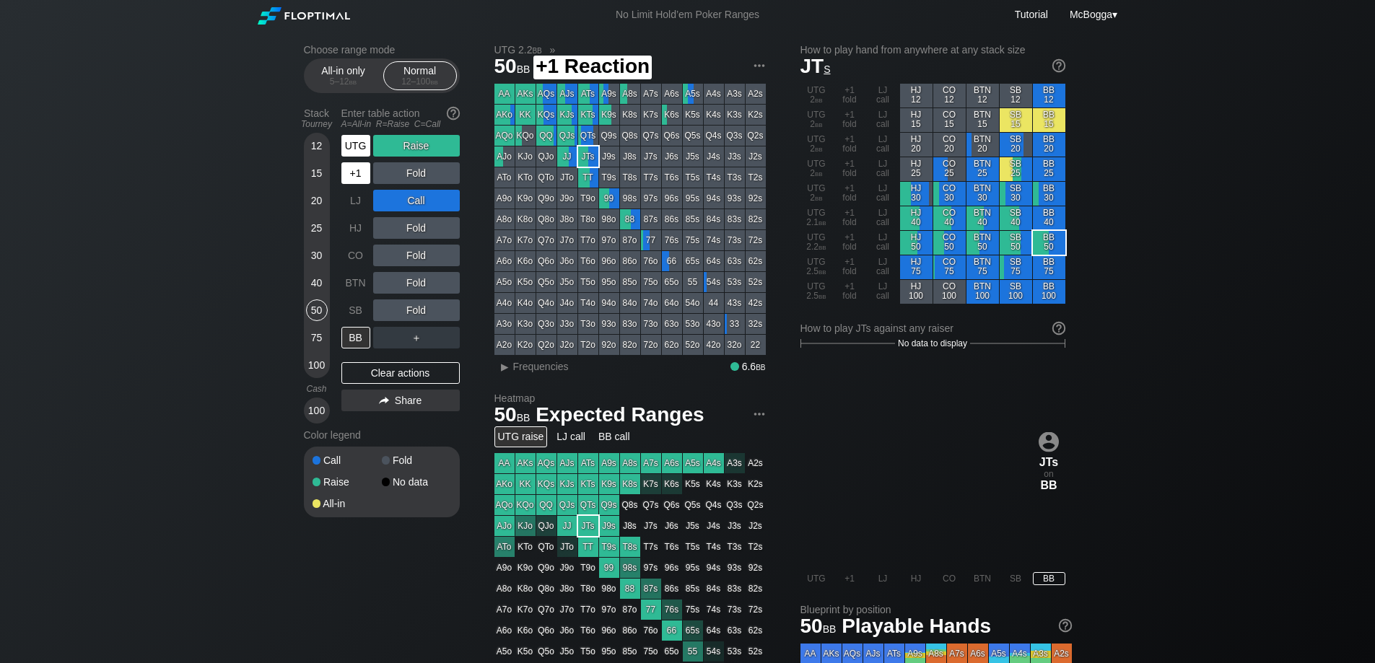
click at [357, 145] on div "UTG" at bounding box center [355, 146] width 29 height 22
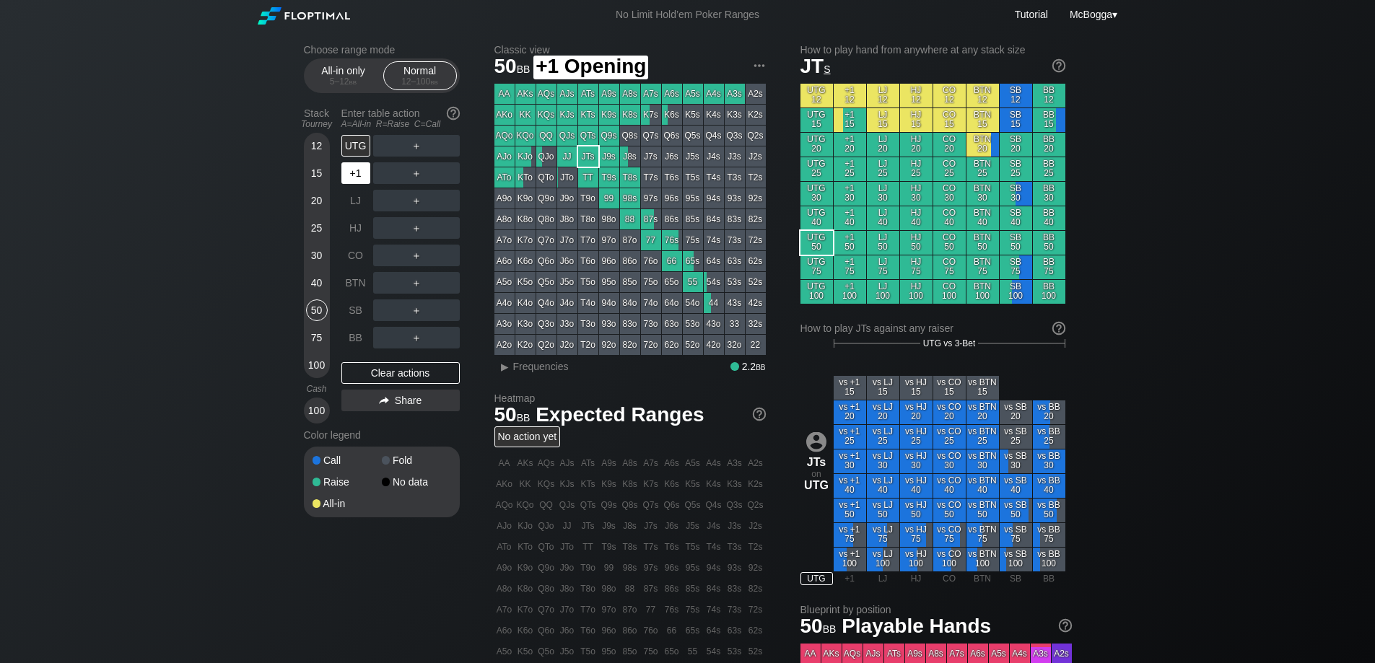
click at [361, 162] on div "+1" at bounding box center [357, 172] width 32 height 27
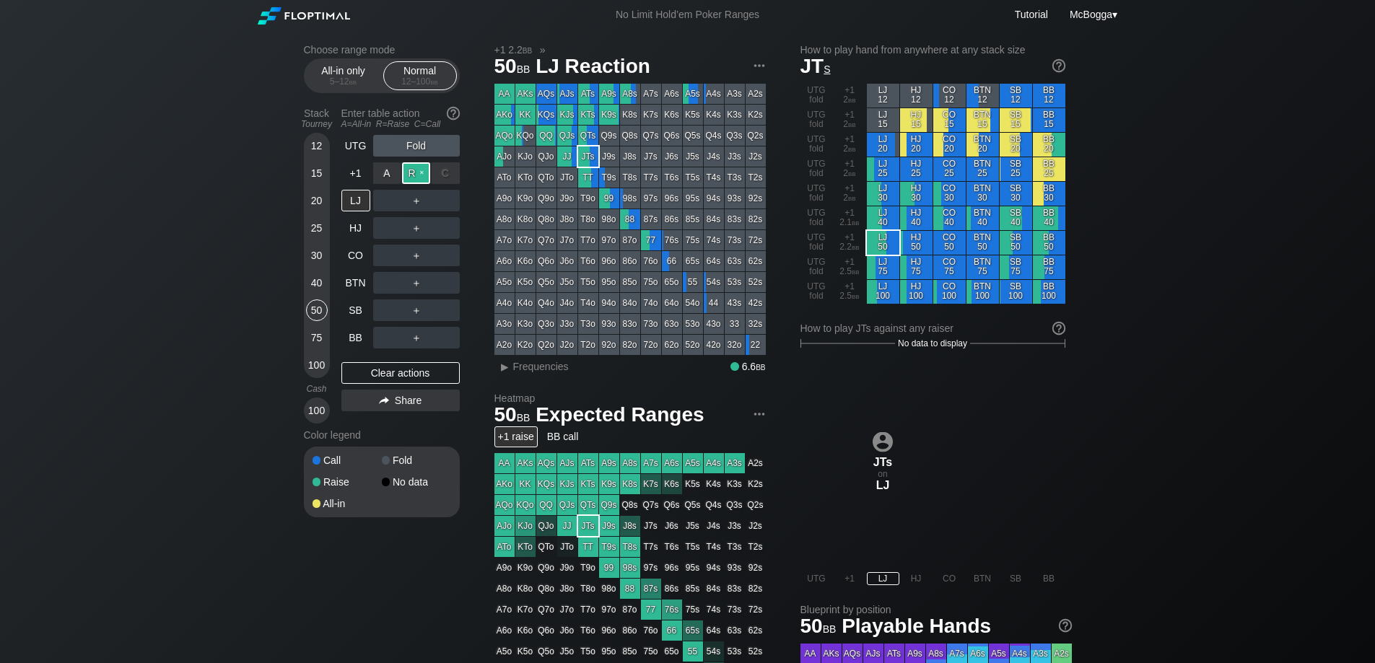
click at [412, 172] on div "R ✕" at bounding box center [416, 173] width 28 height 22
click at [411, 285] on div "＋" at bounding box center [416, 283] width 87 height 22
click at [445, 281] on div "C ✕" at bounding box center [446, 283] width 28 height 22
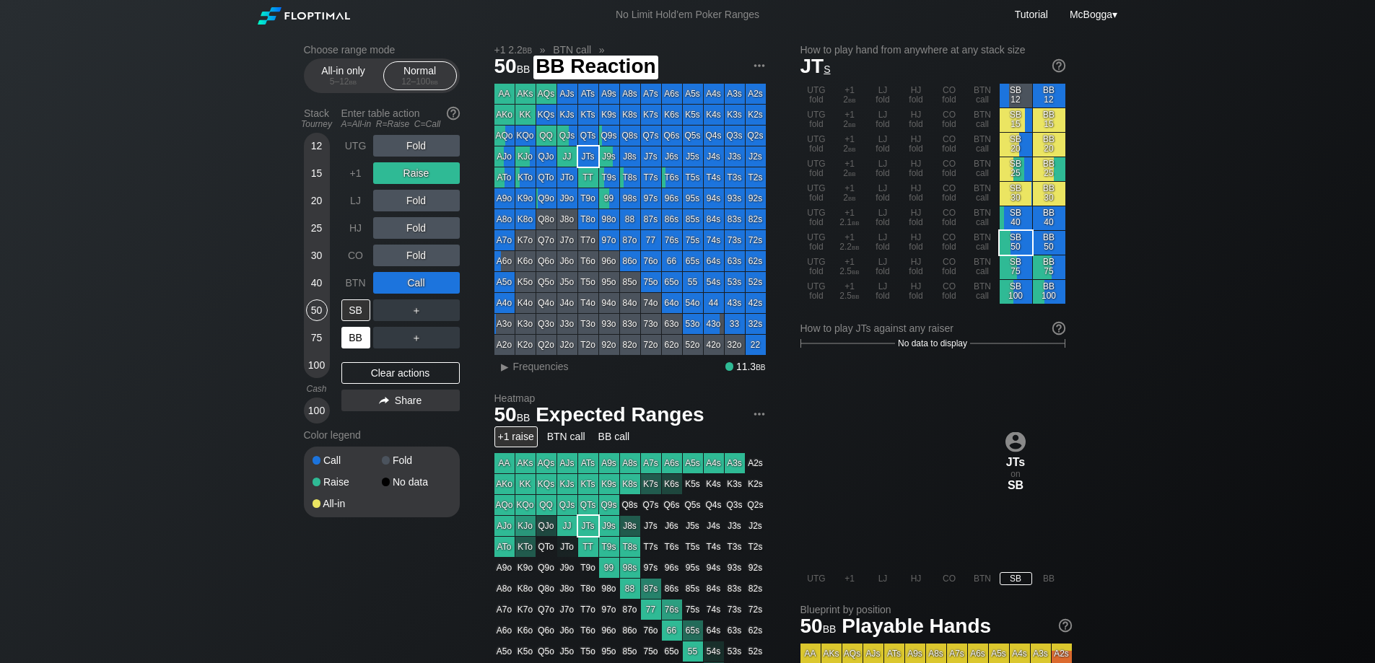
click at [357, 333] on div "BB" at bounding box center [355, 338] width 29 height 22
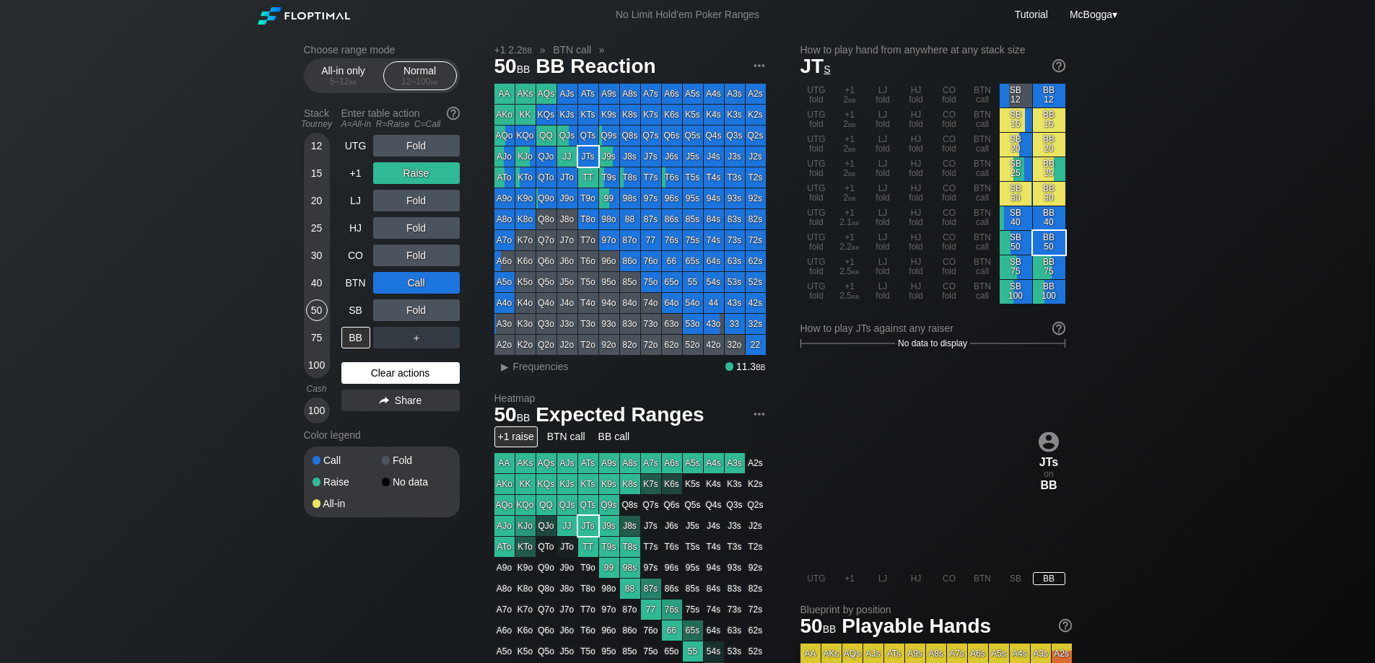
click at [388, 372] on div "Clear actions" at bounding box center [400, 373] width 118 height 22
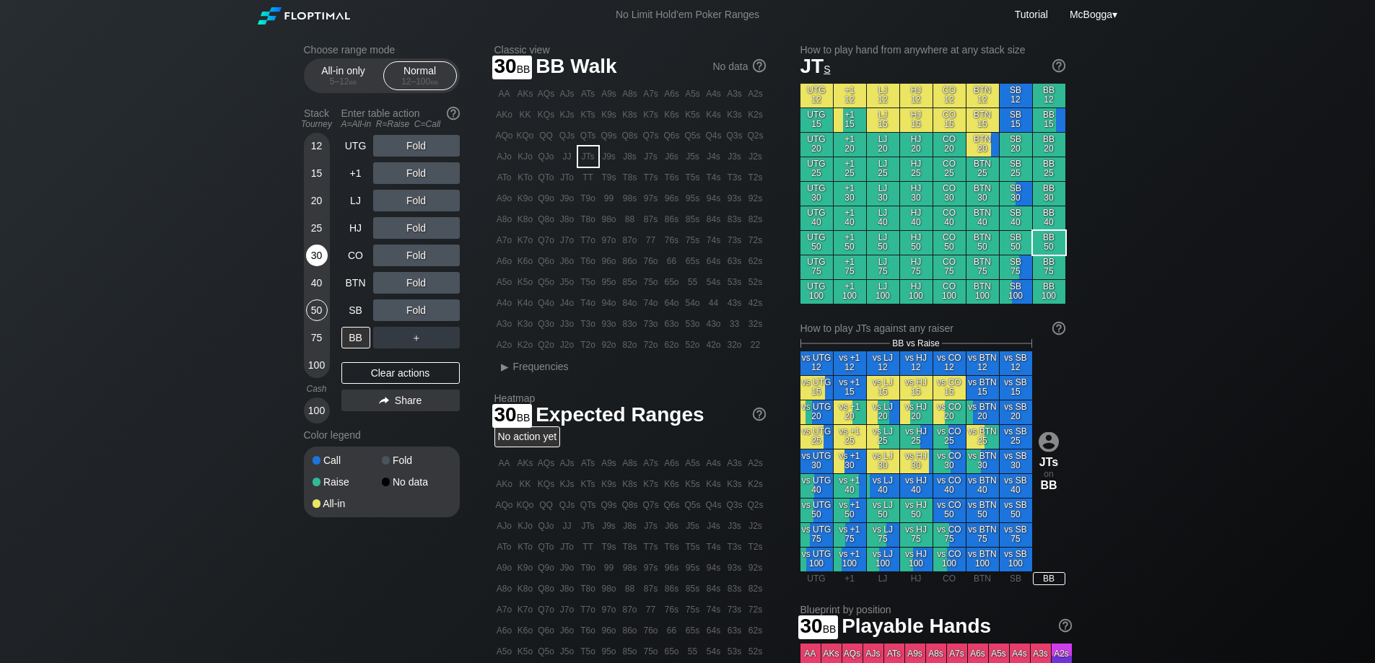
click at [311, 256] on div "30" at bounding box center [317, 256] width 22 height 22
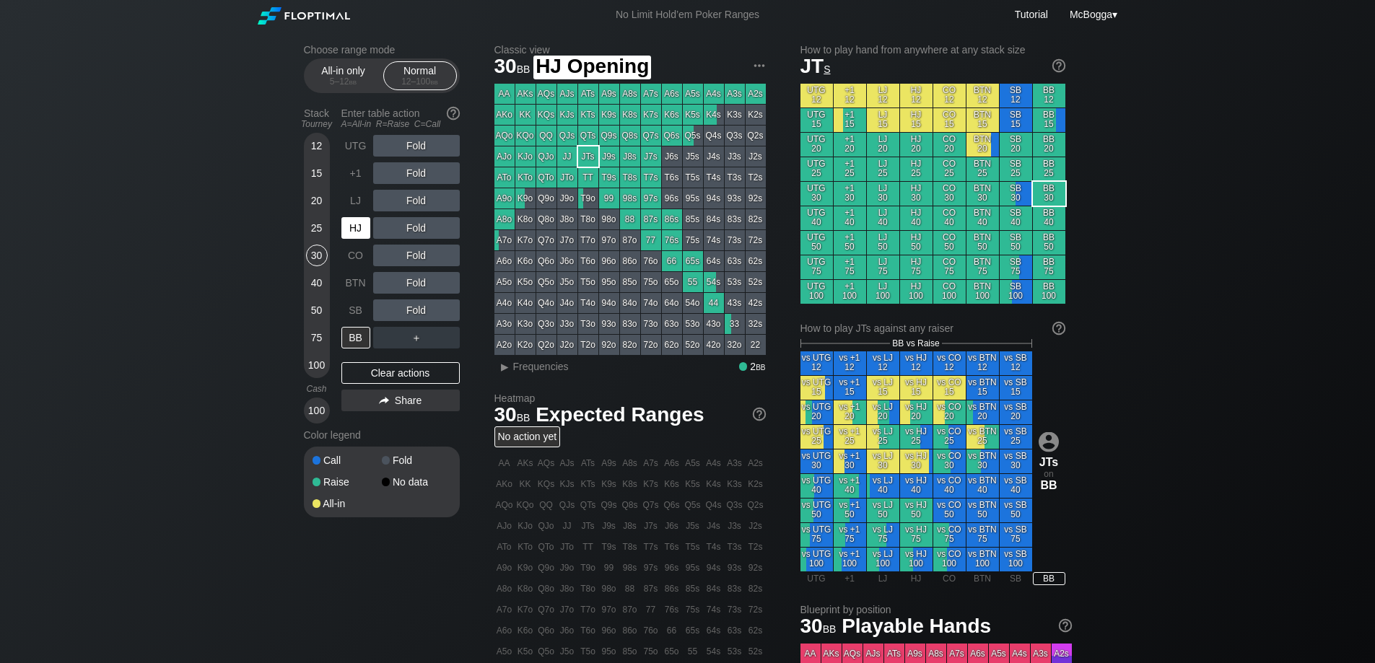
click at [357, 222] on div "HJ" at bounding box center [355, 228] width 29 height 22
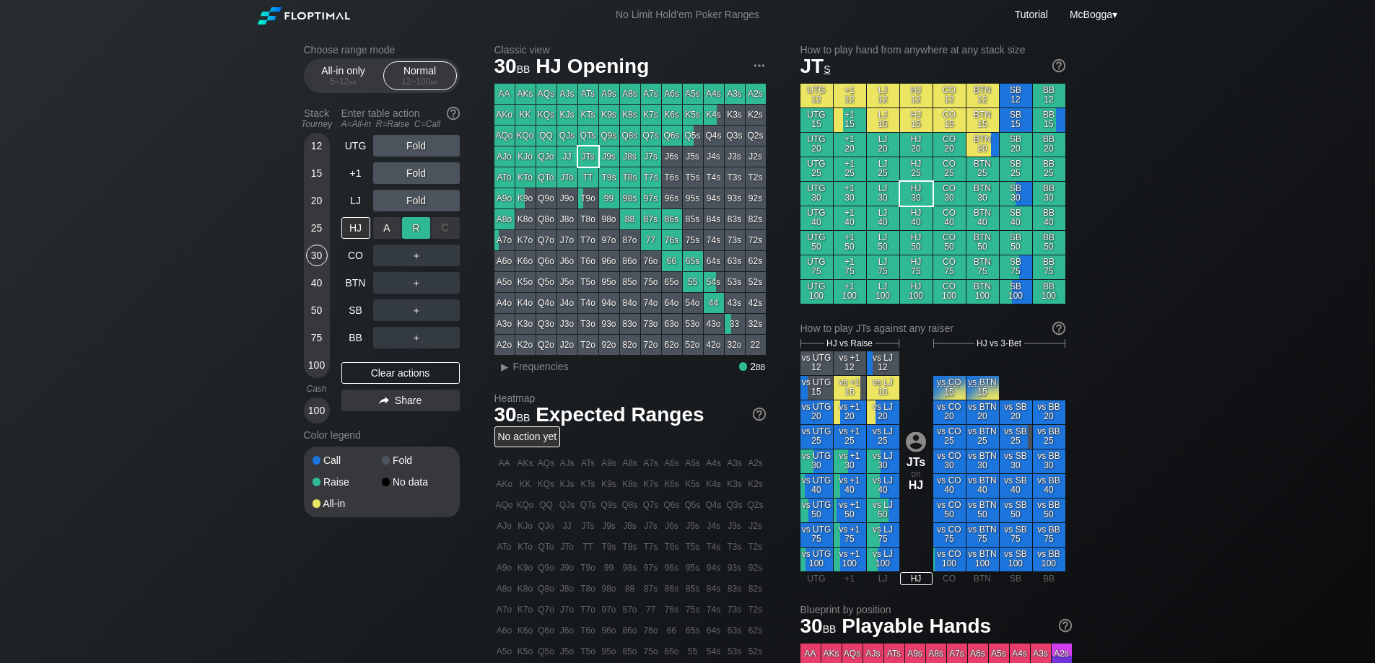
click at [405, 230] on div "R ✕" at bounding box center [416, 228] width 28 height 22
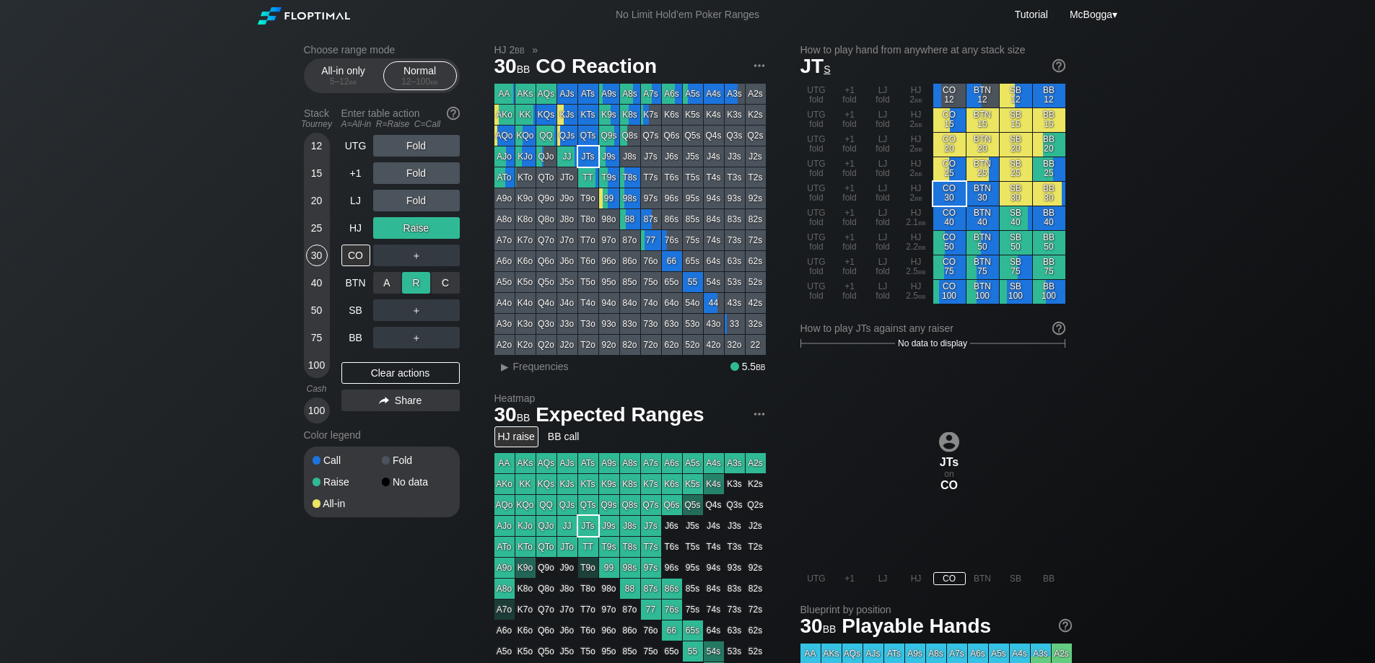
click at [414, 281] on div "R ✕" at bounding box center [416, 283] width 28 height 22
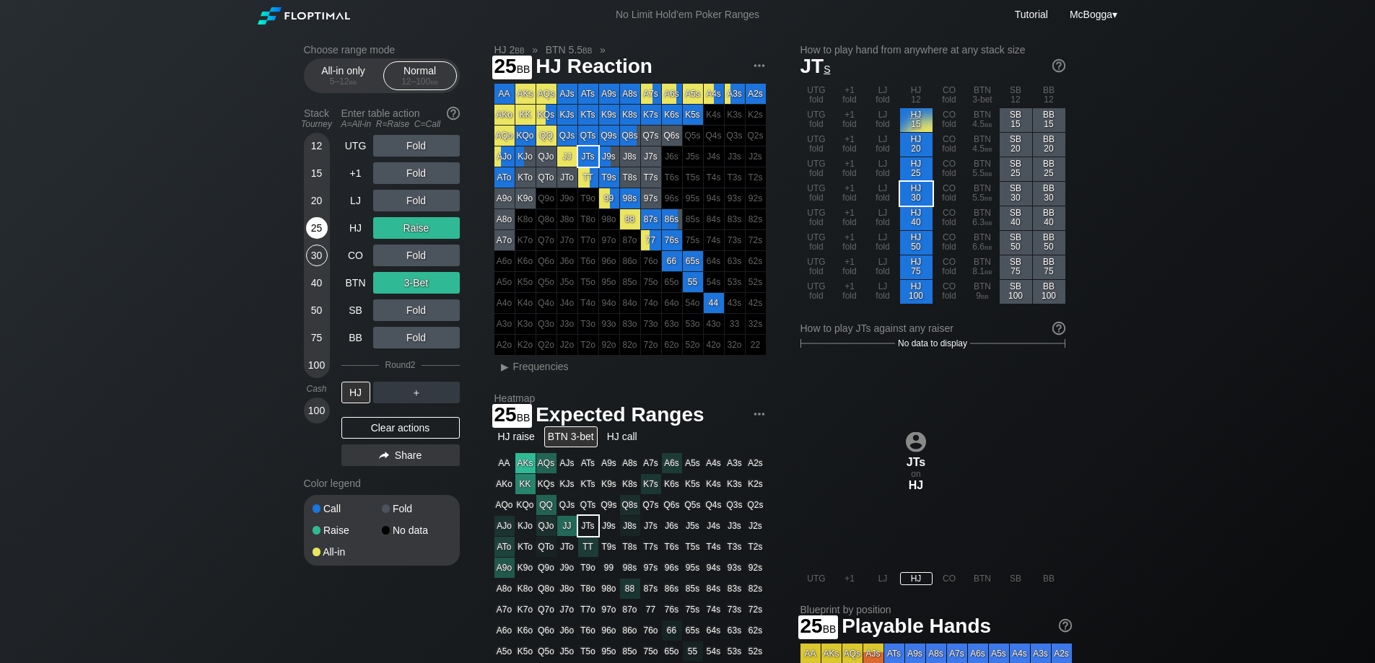
click at [318, 227] on div "25" at bounding box center [317, 228] width 22 height 22
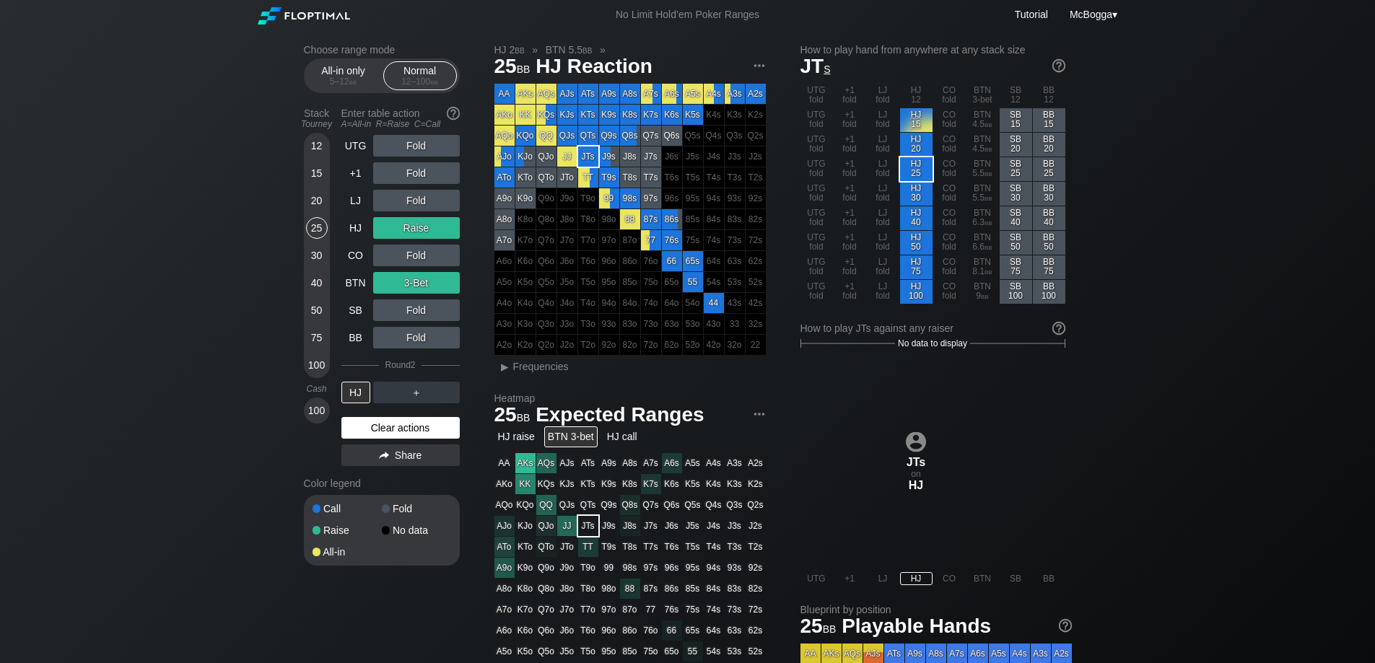
click at [418, 421] on div "Clear actions" at bounding box center [400, 428] width 118 height 22
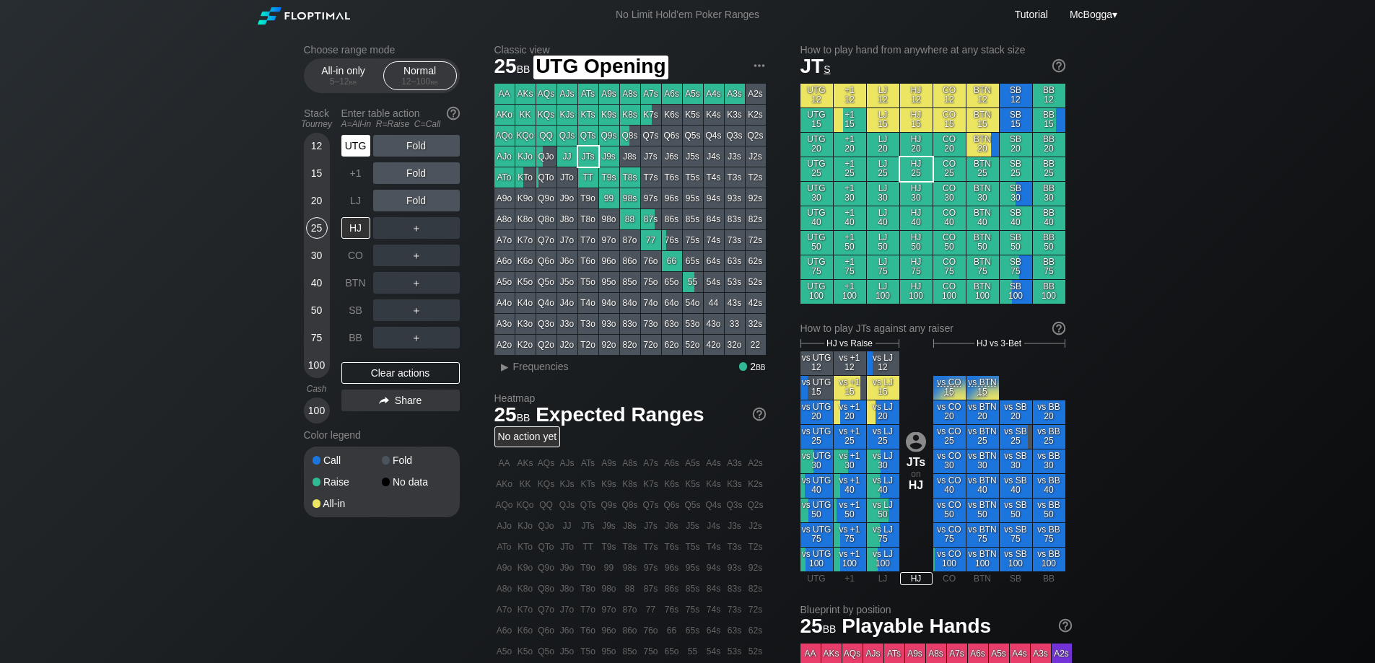
click at [362, 136] on div "UTG" at bounding box center [355, 146] width 29 height 22
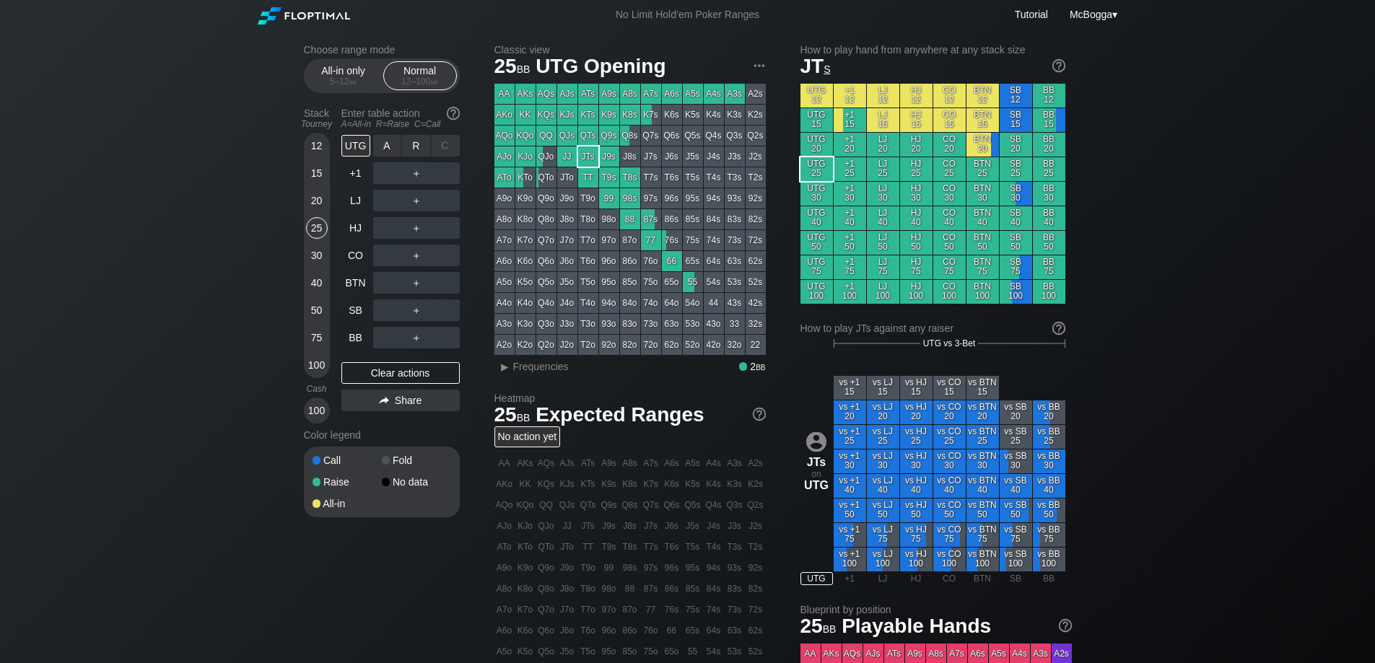
click at [419, 139] on div "R ✕" at bounding box center [416, 146] width 28 height 22
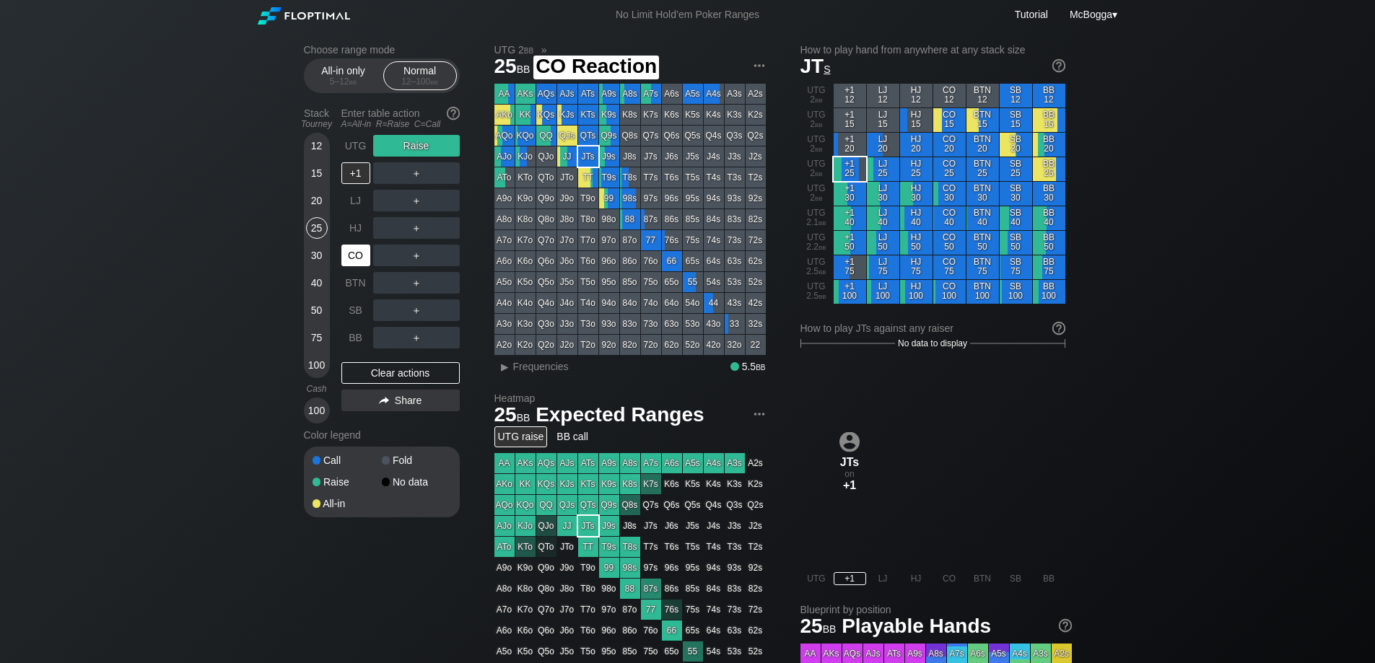
click at [361, 258] on div "CO" at bounding box center [355, 256] width 29 height 22
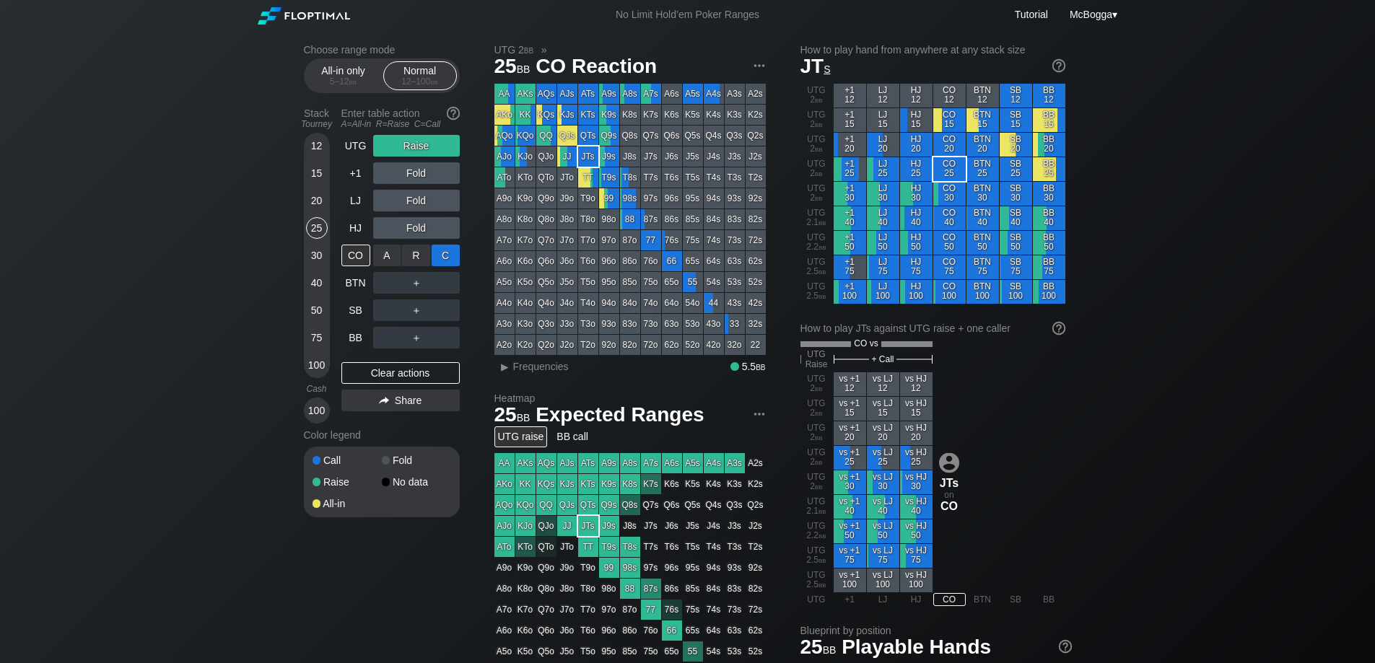
click at [440, 253] on div "C ✕" at bounding box center [446, 256] width 28 height 22
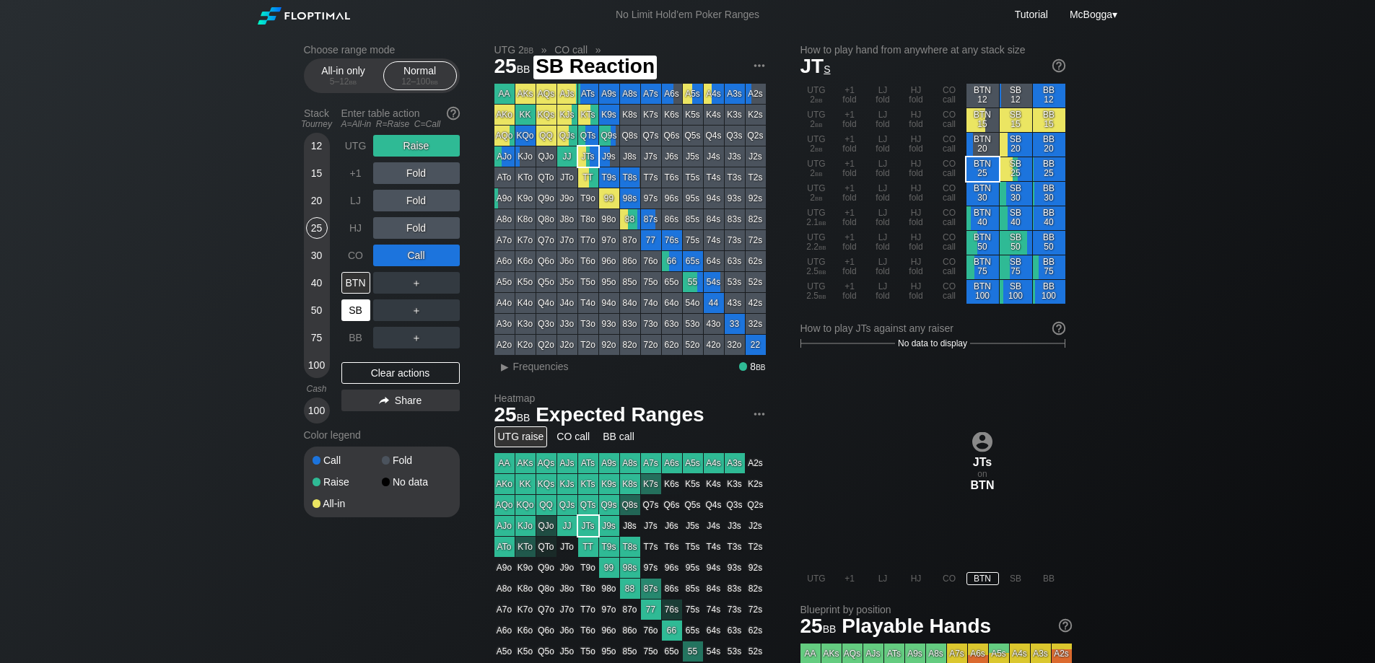
click at [361, 309] on div "SB" at bounding box center [355, 310] width 29 height 22
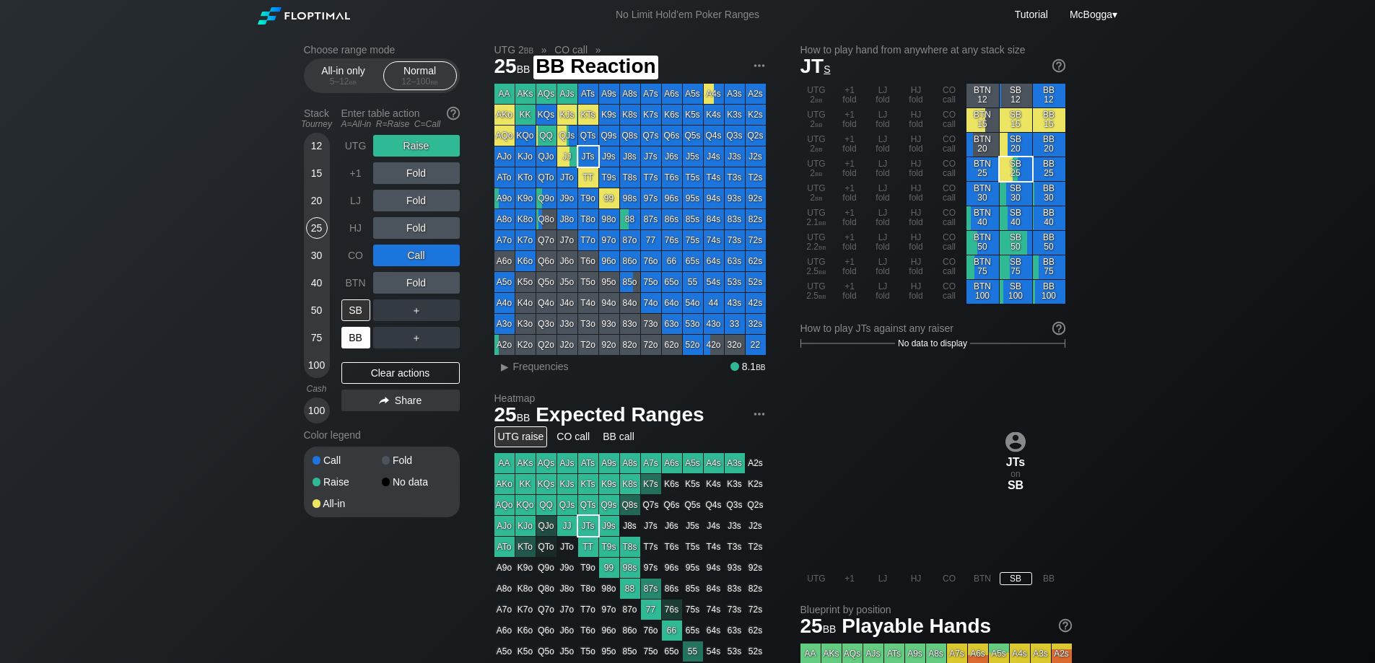
click at [360, 338] on div "BB" at bounding box center [355, 338] width 29 height 22
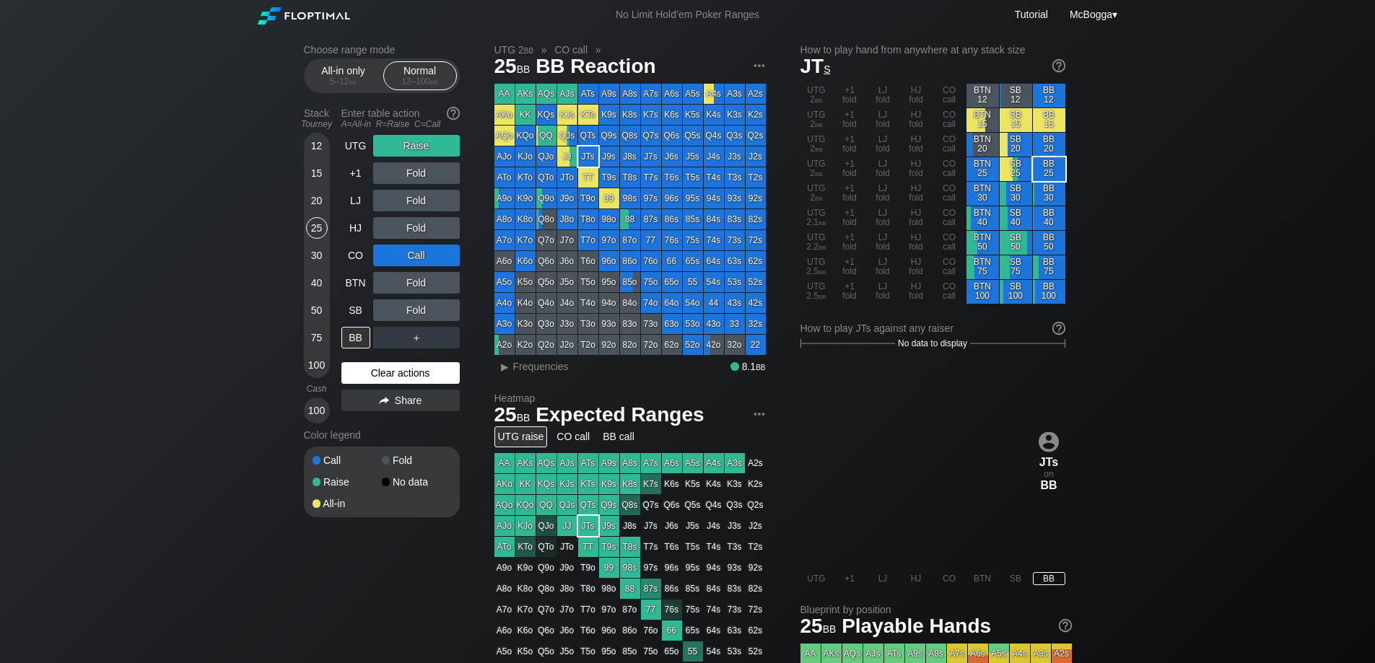
click at [440, 365] on div "Clear actions" at bounding box center [400, 373] width 118 height 22
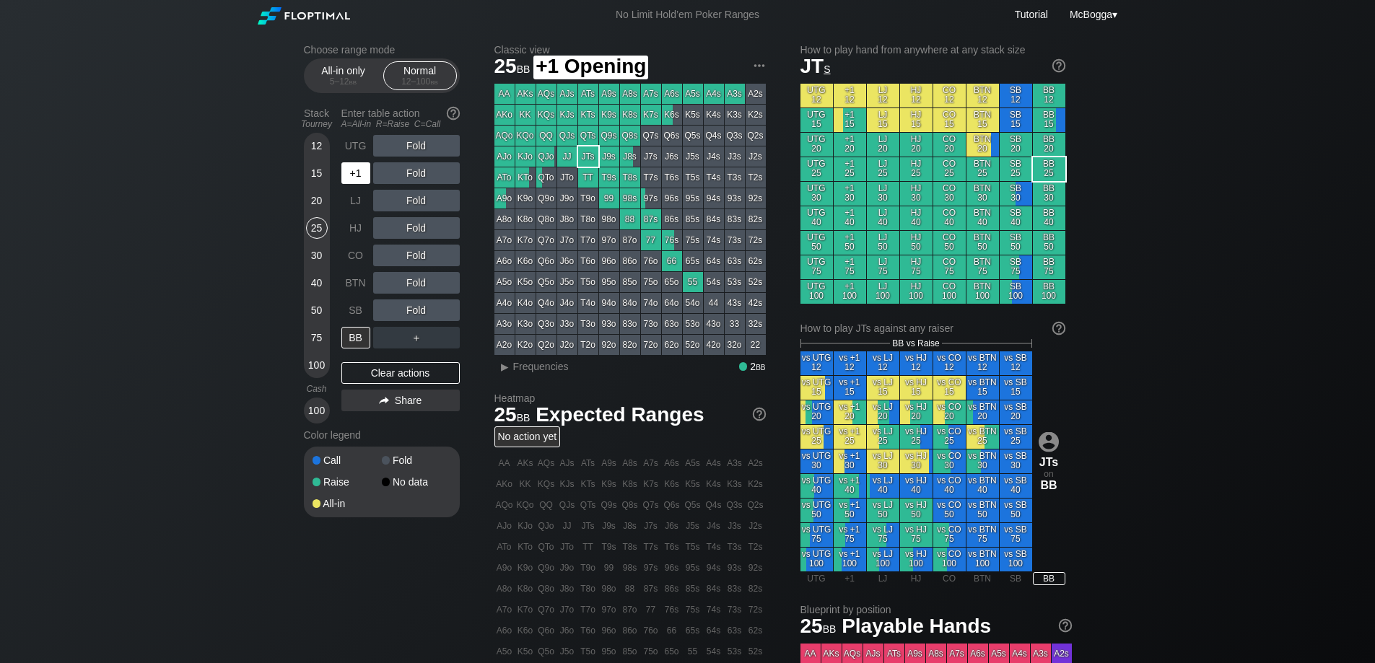
click at [351, 175] on div "+1" at bounding box center [355, 173] width 29 height 22
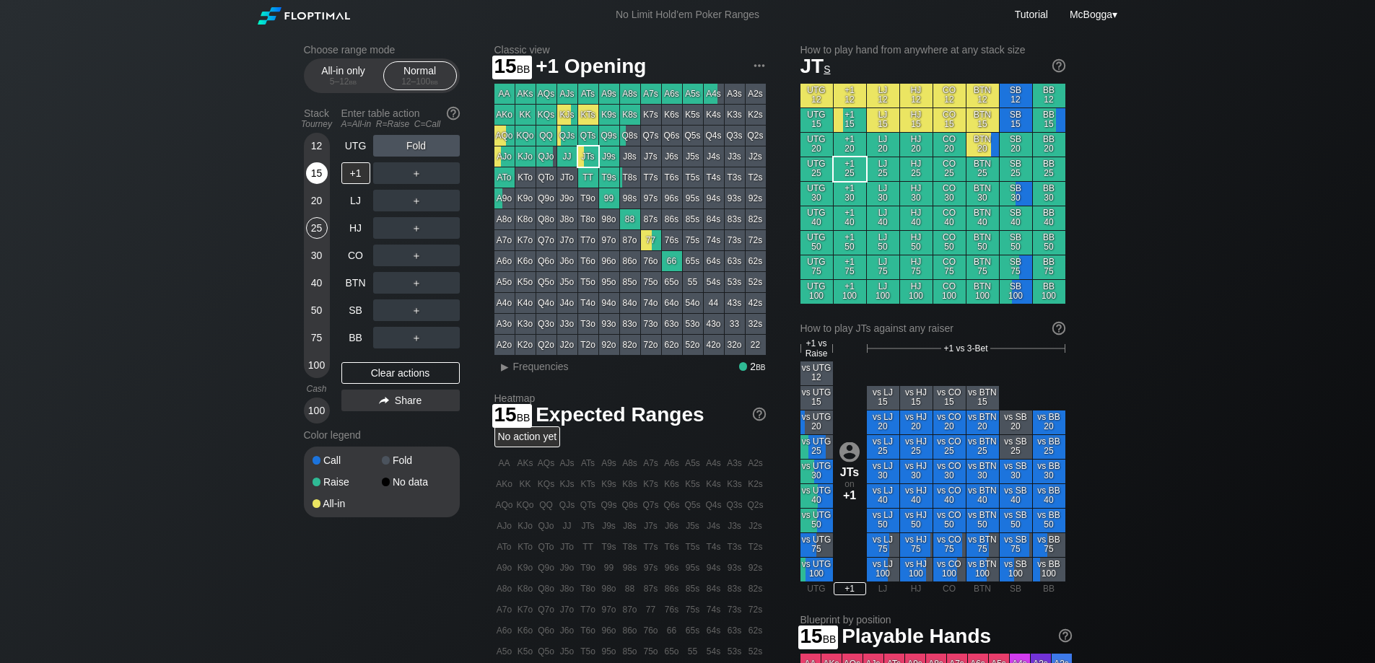
click at [310, 173] on div "15" at bounding box center [317, 173] width 22 height 22
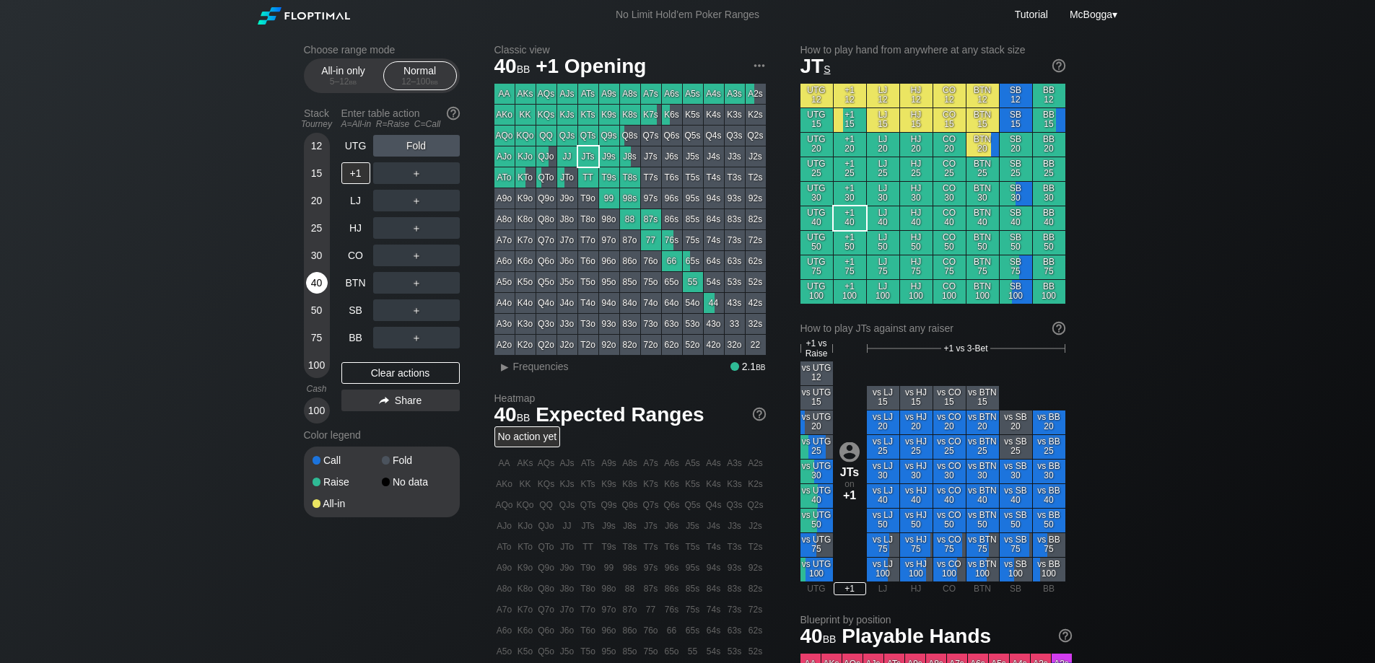
click at [313, 284] on div "40" at bounding box center [317, 283] width 22 height 22
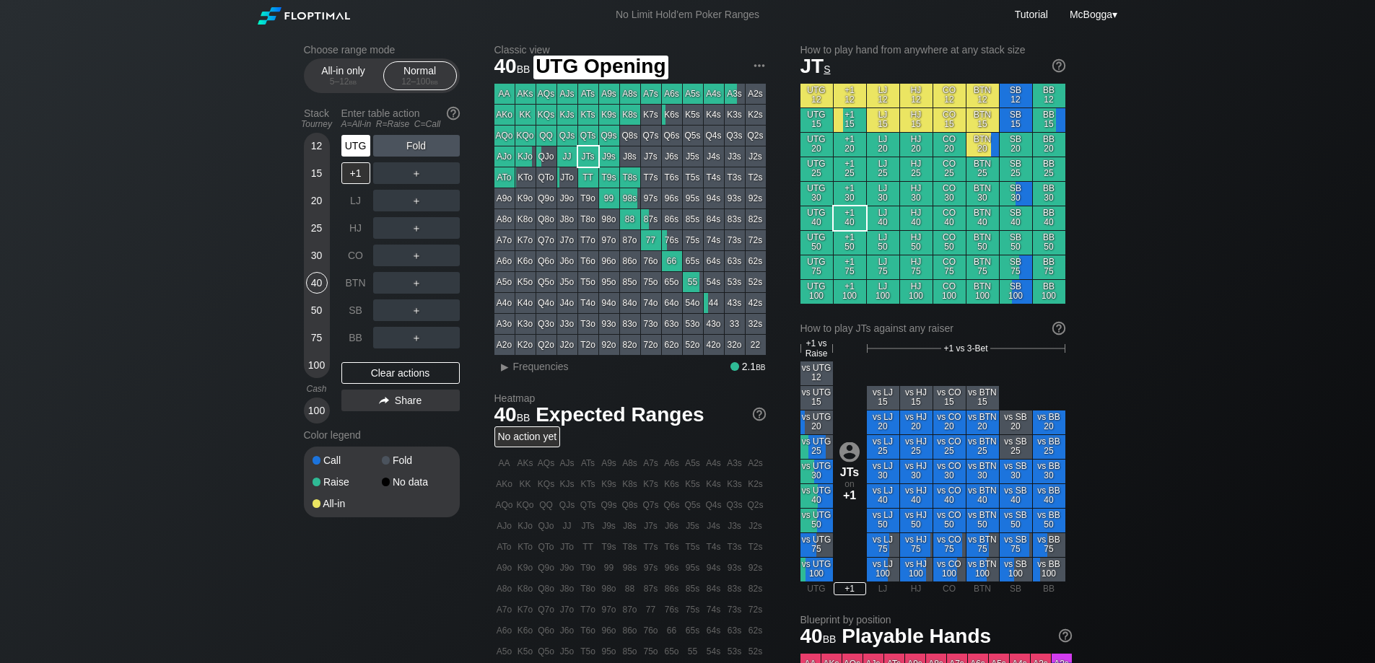
click at [367, 142] on div "UTG" at bounding box center [355, 146] width 29 height 22
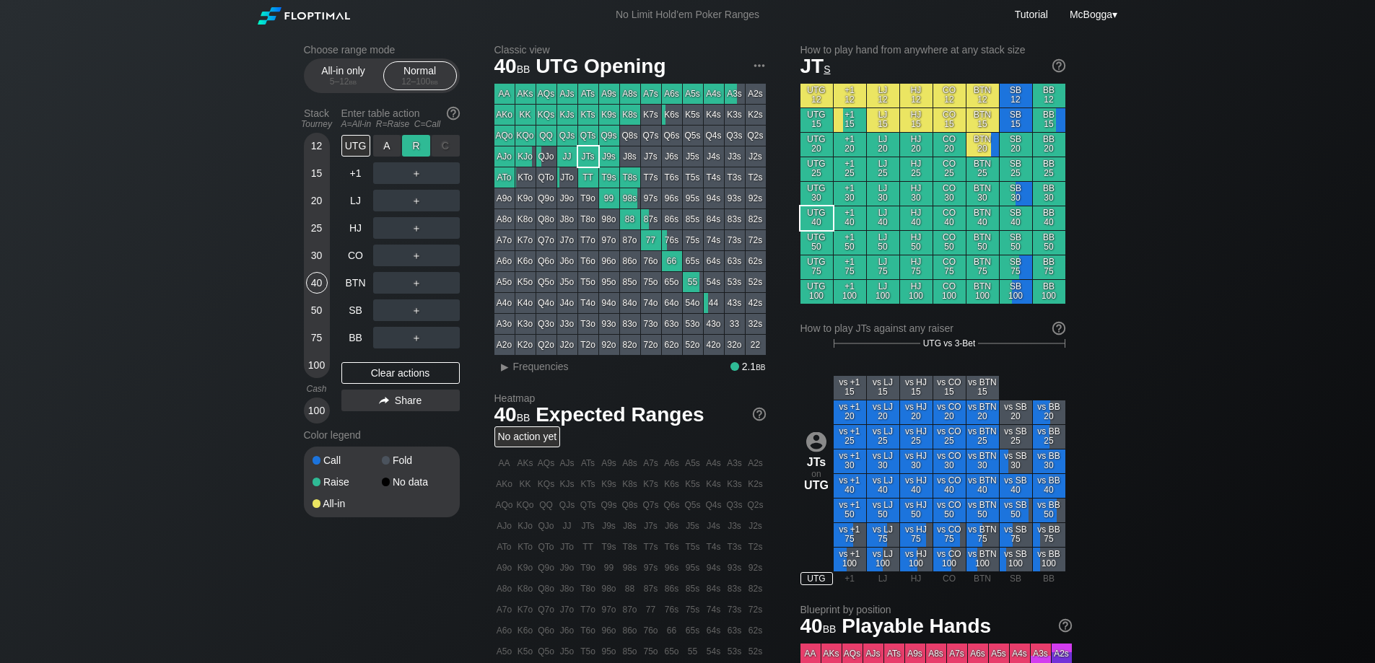
click at [414, 146] on div "R ✕" at bounding box center [416, 146] width 28 height 22
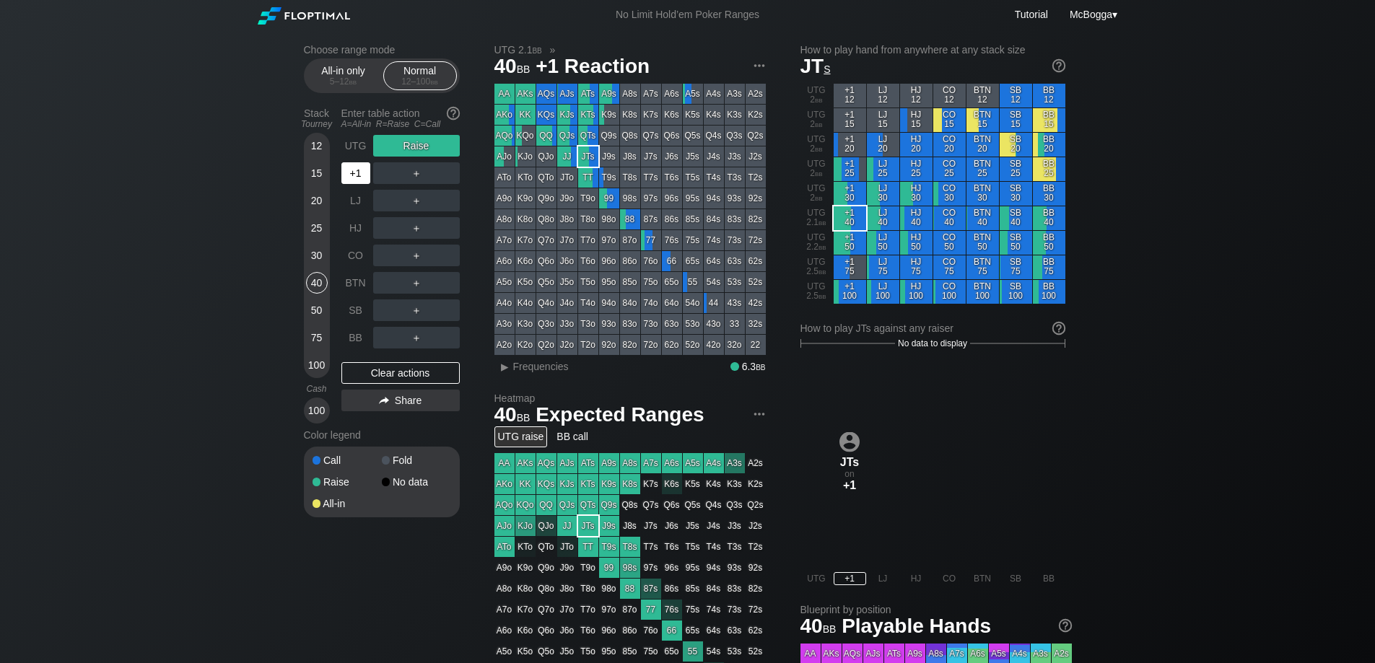
click at [360, 175] on div "+1" at bounding box center [355, 173] width 29 height 22
click at [408, 379] on div "Clear actions" at bounding box center [400, 373] width 118 height 22
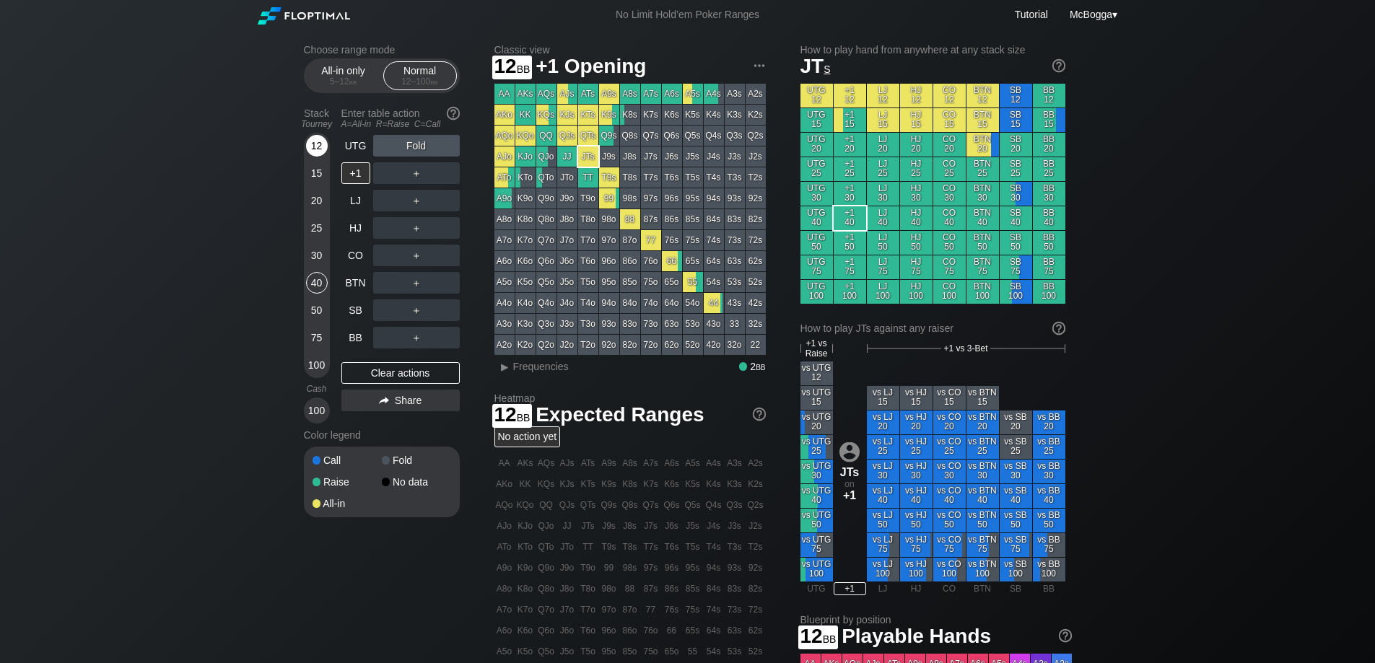
click at [317, 146] on div "12" at bounding box center [317, 146] width 22 height 22
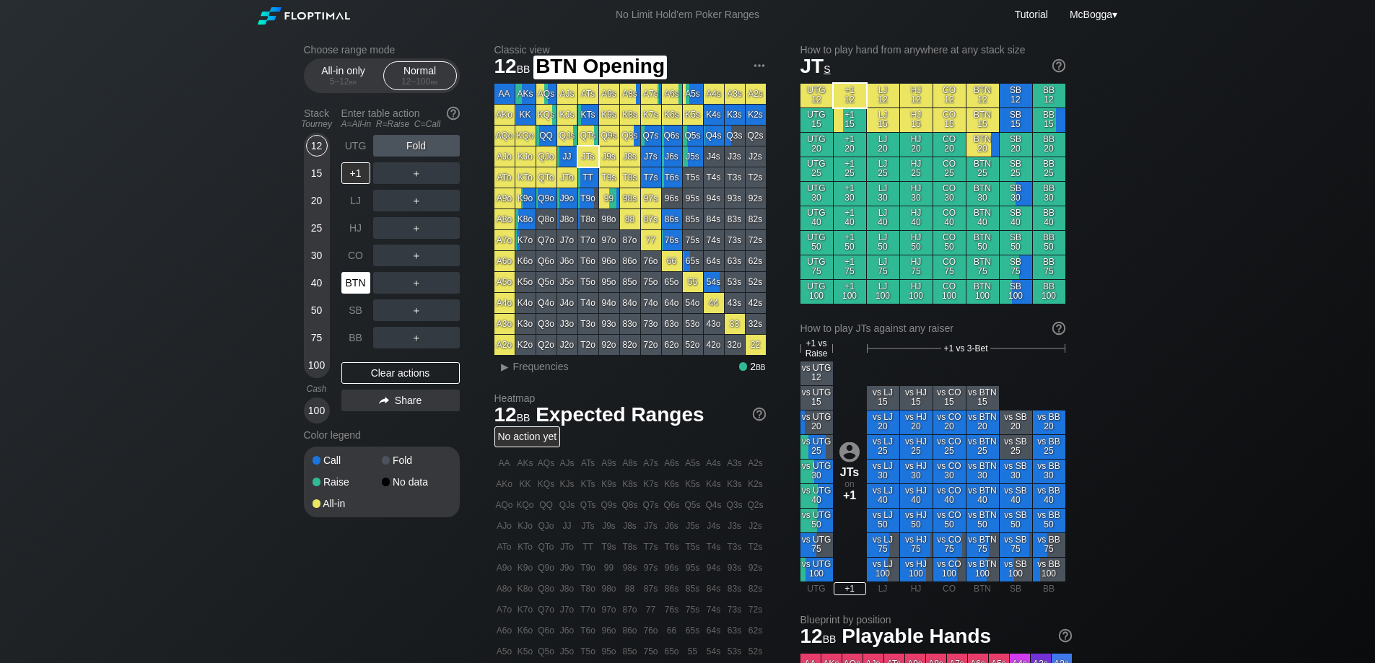
click at [362, 287] on div "BTN" at bounding box center [355, 283] width 29 height 22
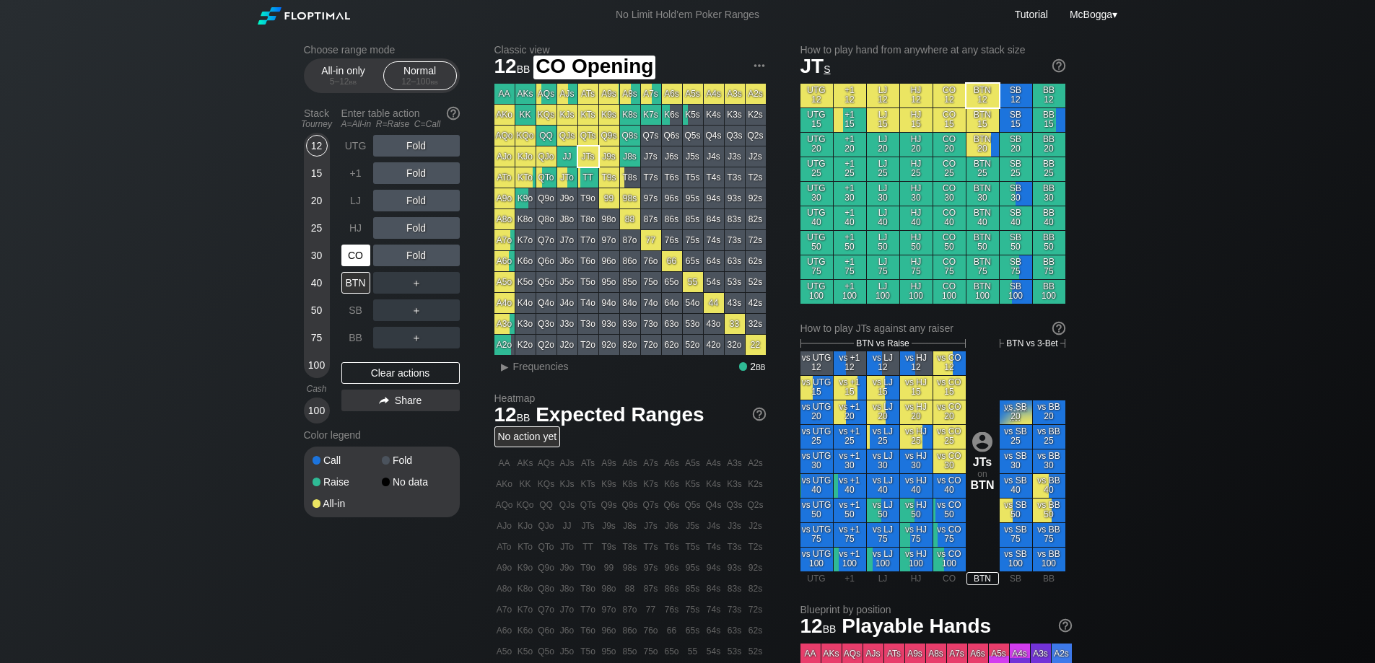
click at [357, 258] on div "CO" at bounding box center [355, 256] width 29 height 22
